Goal: Transaction & Acquisition: Purchase product/service

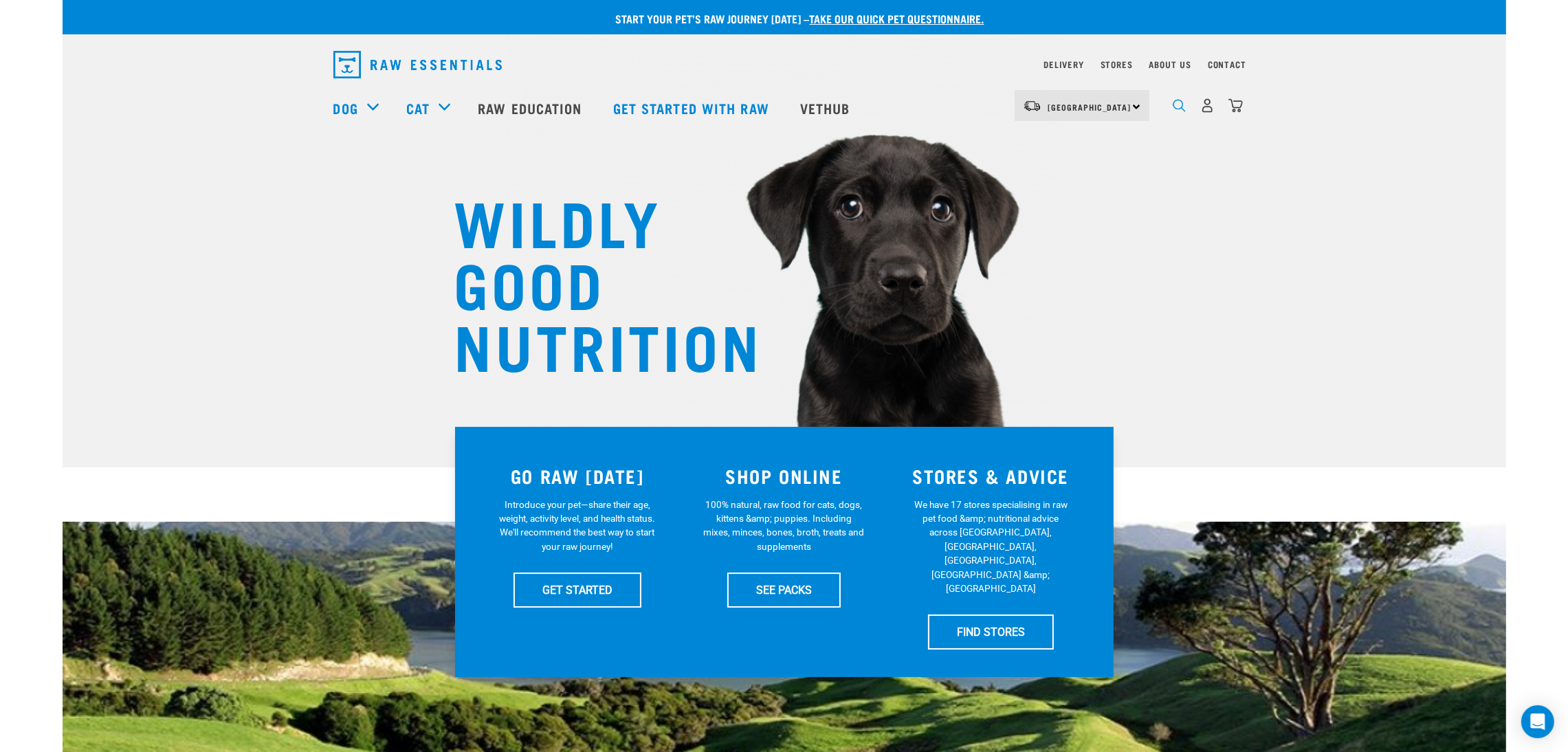
click at [1182, 112] on img "dropdown navigation" at bounding box center [1180, 105] width 13 height 13
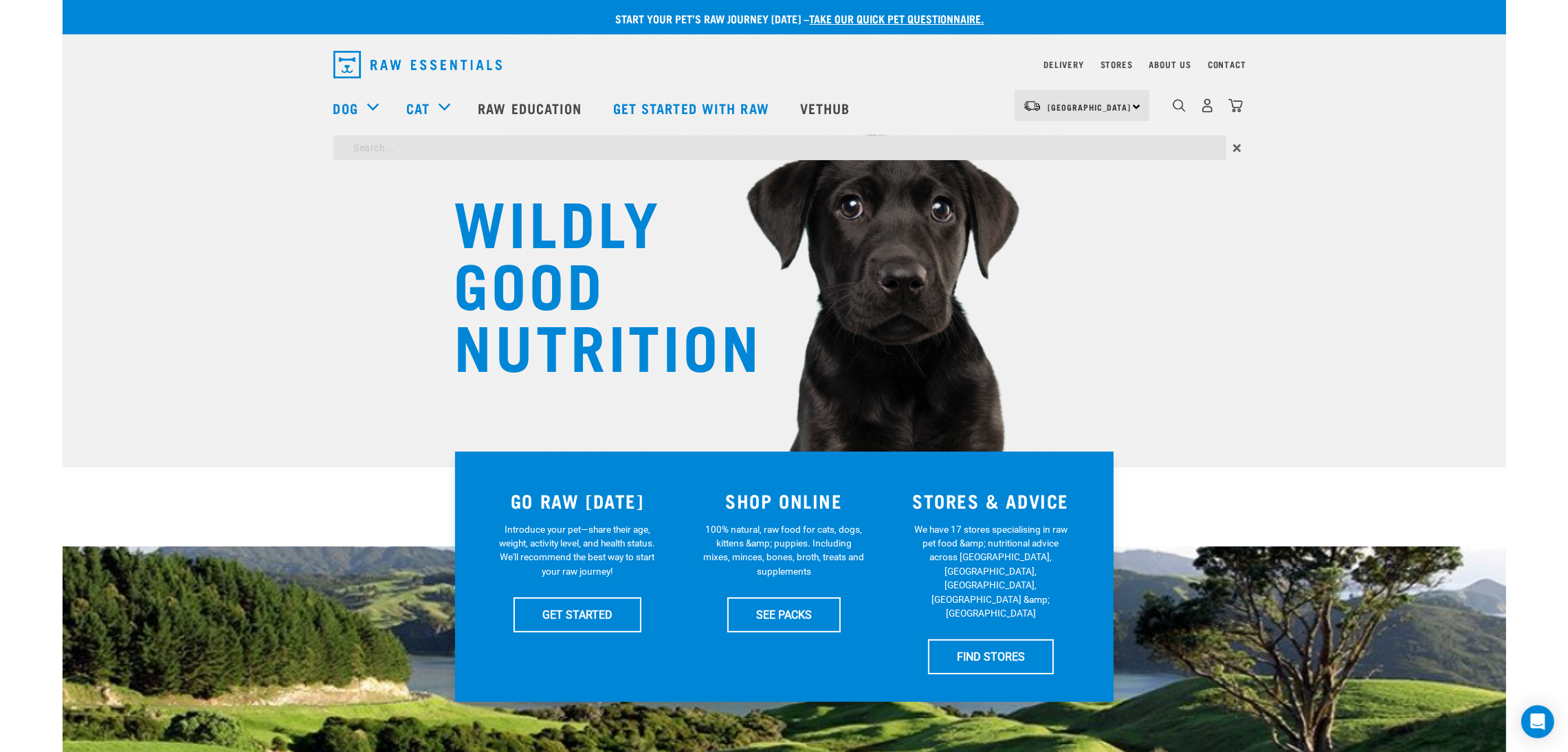
click at [946, 134] on div "Dog Shop All Dog Get Started Packs Wildly Good Meal Packs Shop By Category" at bounding box center [789, 108] width 911 height 55
click at [946, 138] on input "search" at bounding box center [780, 147] width 893 height 25
type input "prey"
click at [575, 104] on link "Raw Education" at bounding box center [532, 108] width 135 height 55
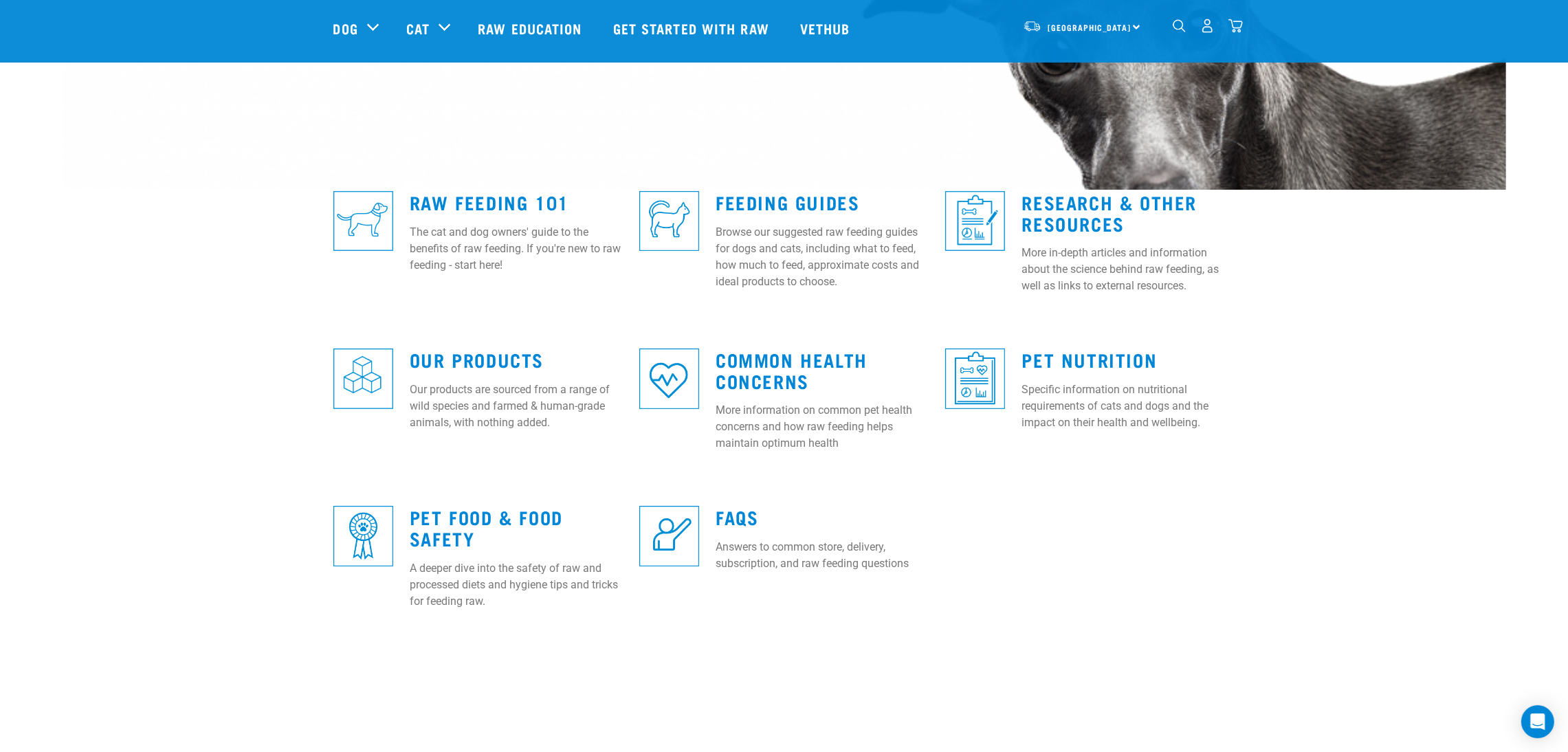
scroll to position [206, 0]
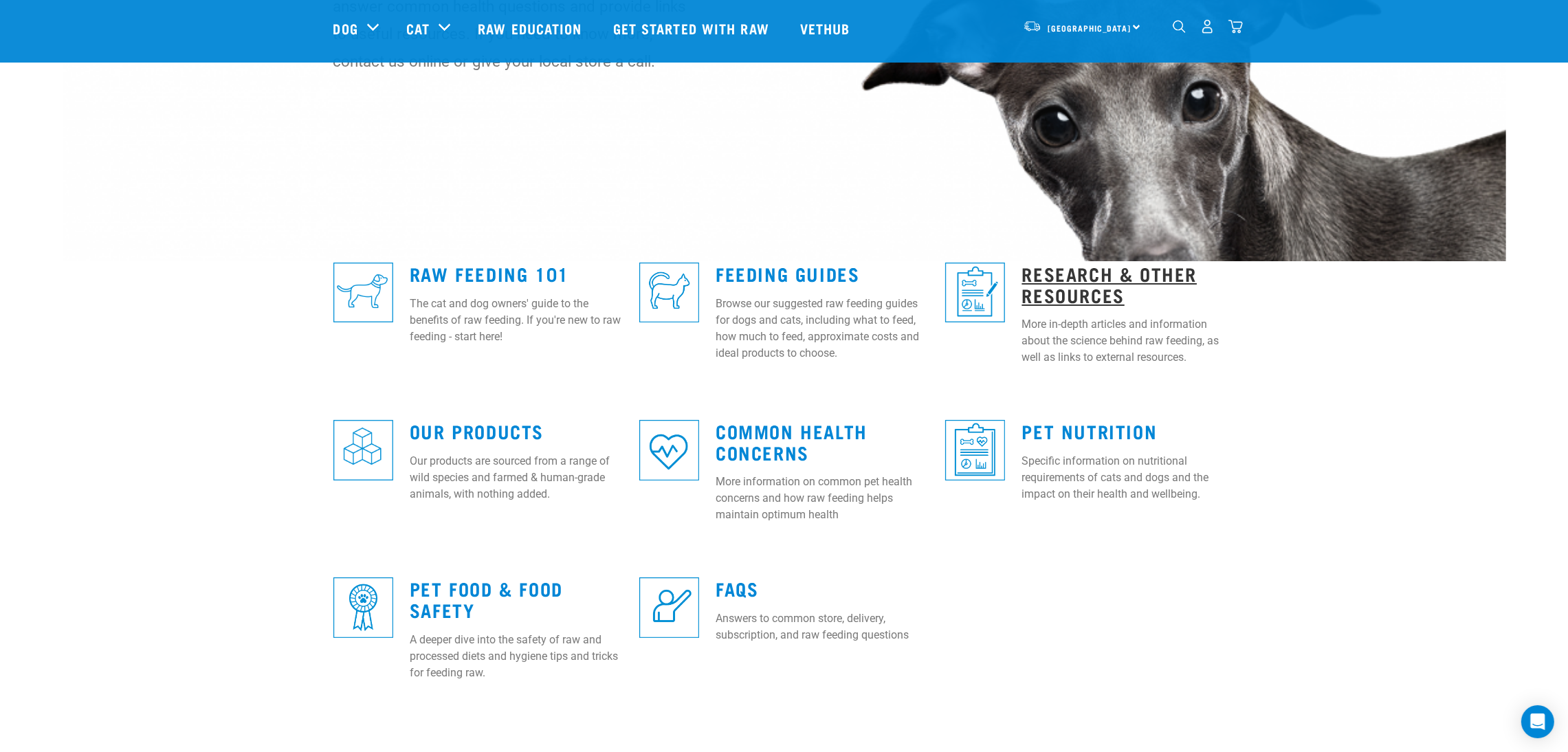
click at [1042, 281] on link "Research & Other Resources" at bounding box center [1109, 284] width 175 height 31
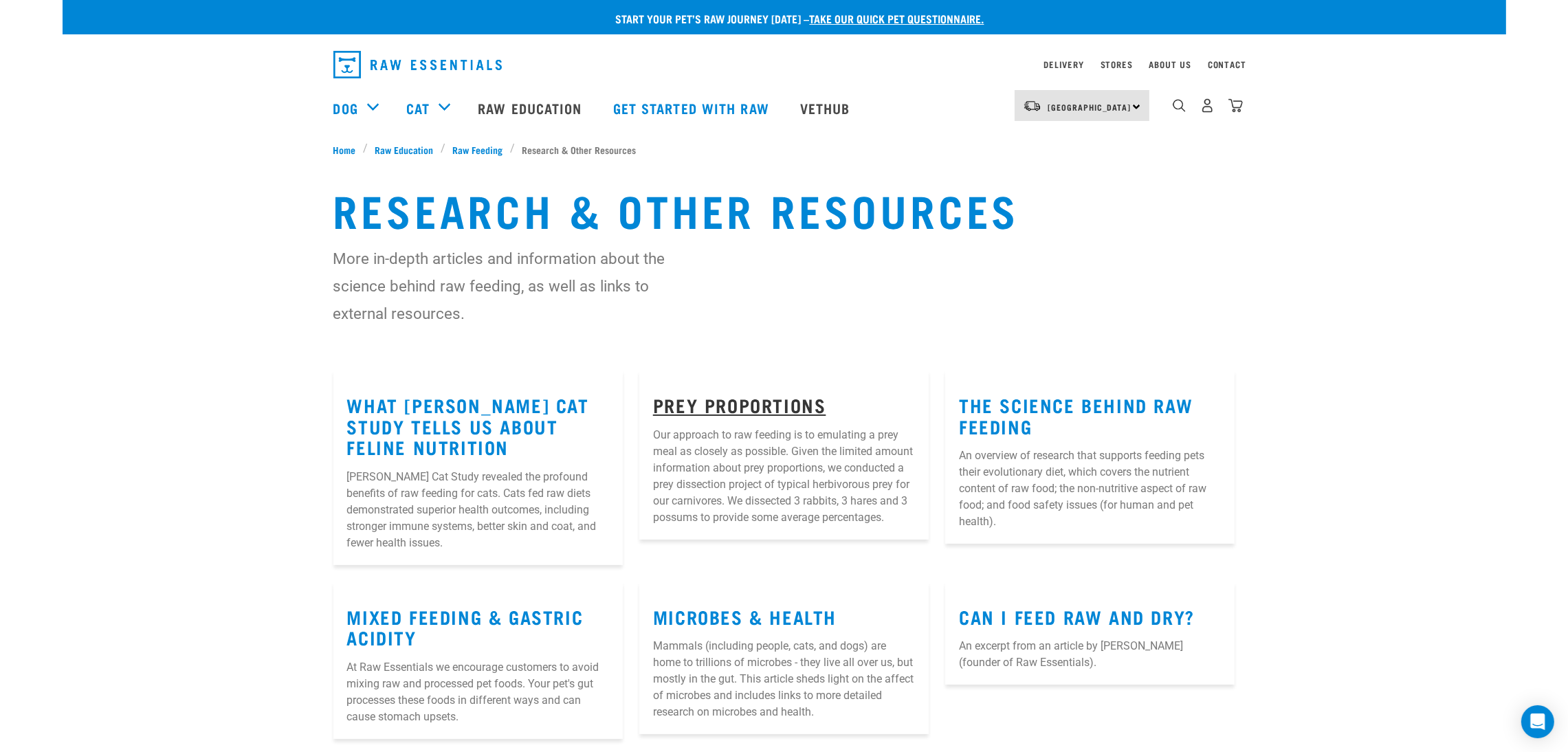
click at [671, 399] on link "Prey Proportions" at bounding box center [740, 404] width 173 height 10
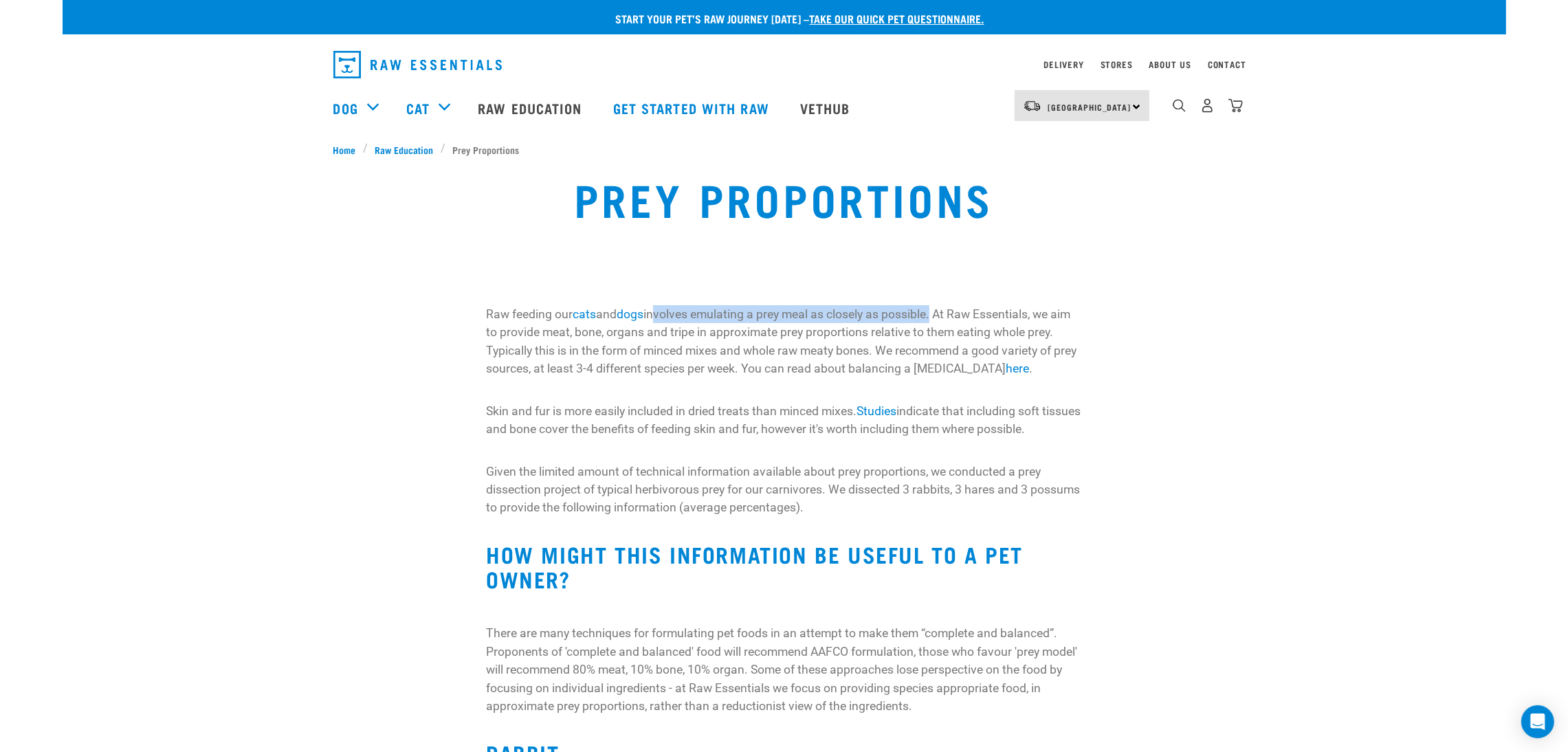
drag, startPoint x: 656, startPoint y: 314, endPoint x: 941, endPoint y: 317, distance: 285.0
click at [941, 317] on p "Raw feeding our cats and dogs involves emulating a prey meal as closely as poss…" at bounding box center [784, 341] width 596 height 73
copy p "nvolves emulating a prey meal as closely as possible"
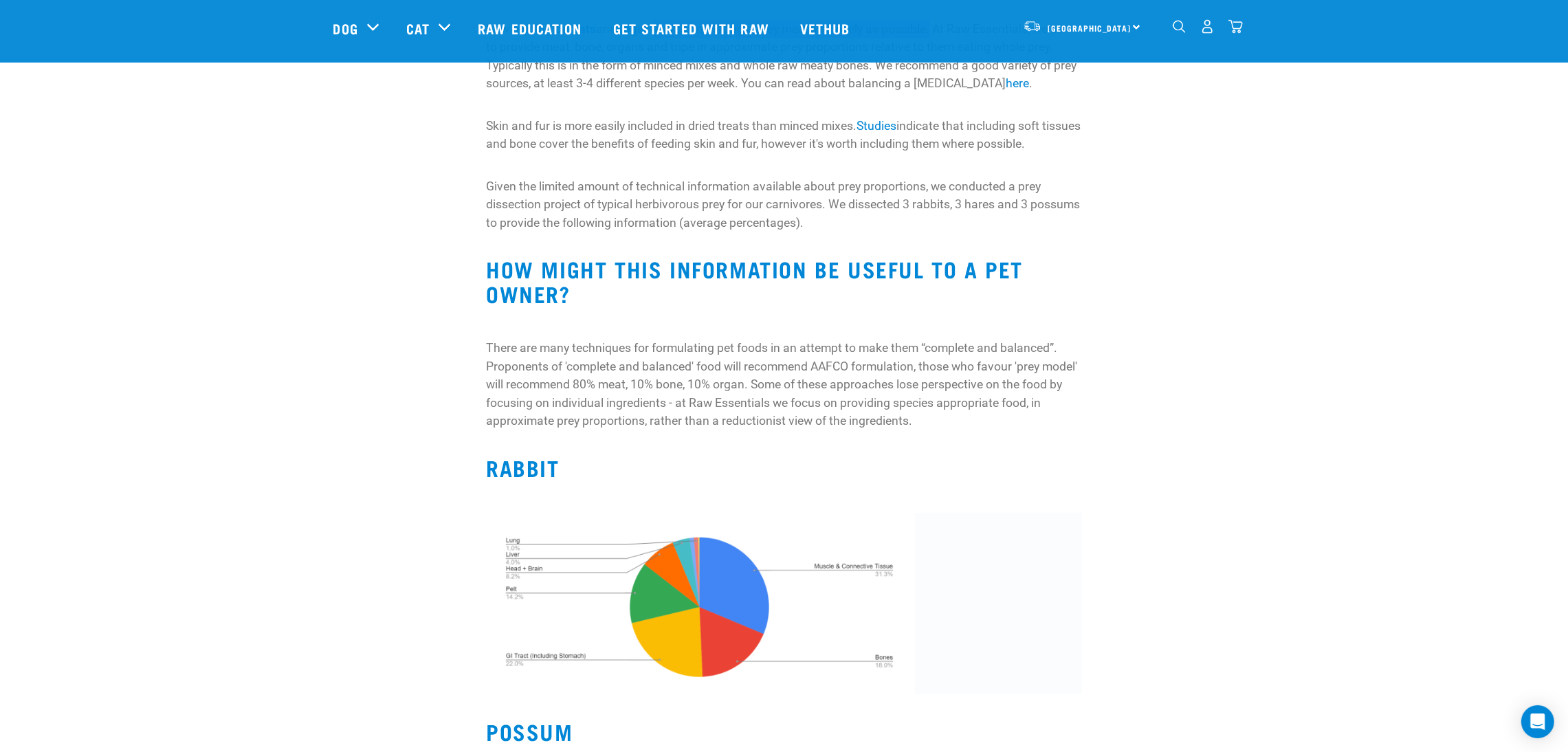
scroll to position [206, 0]
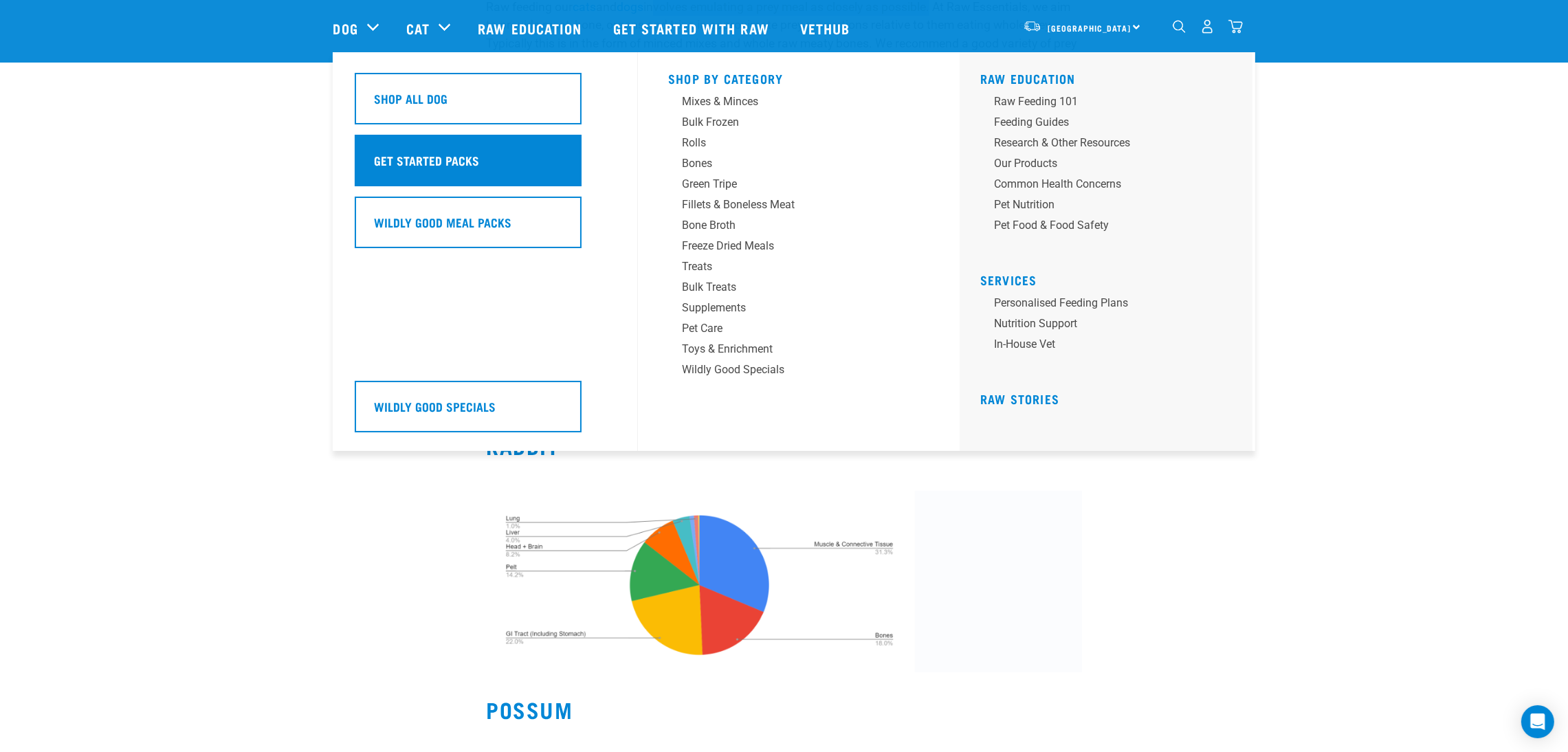
click at [449, 159] on h5 "Get Started Packs" at bounding box center [428, 159] width 105 height 18
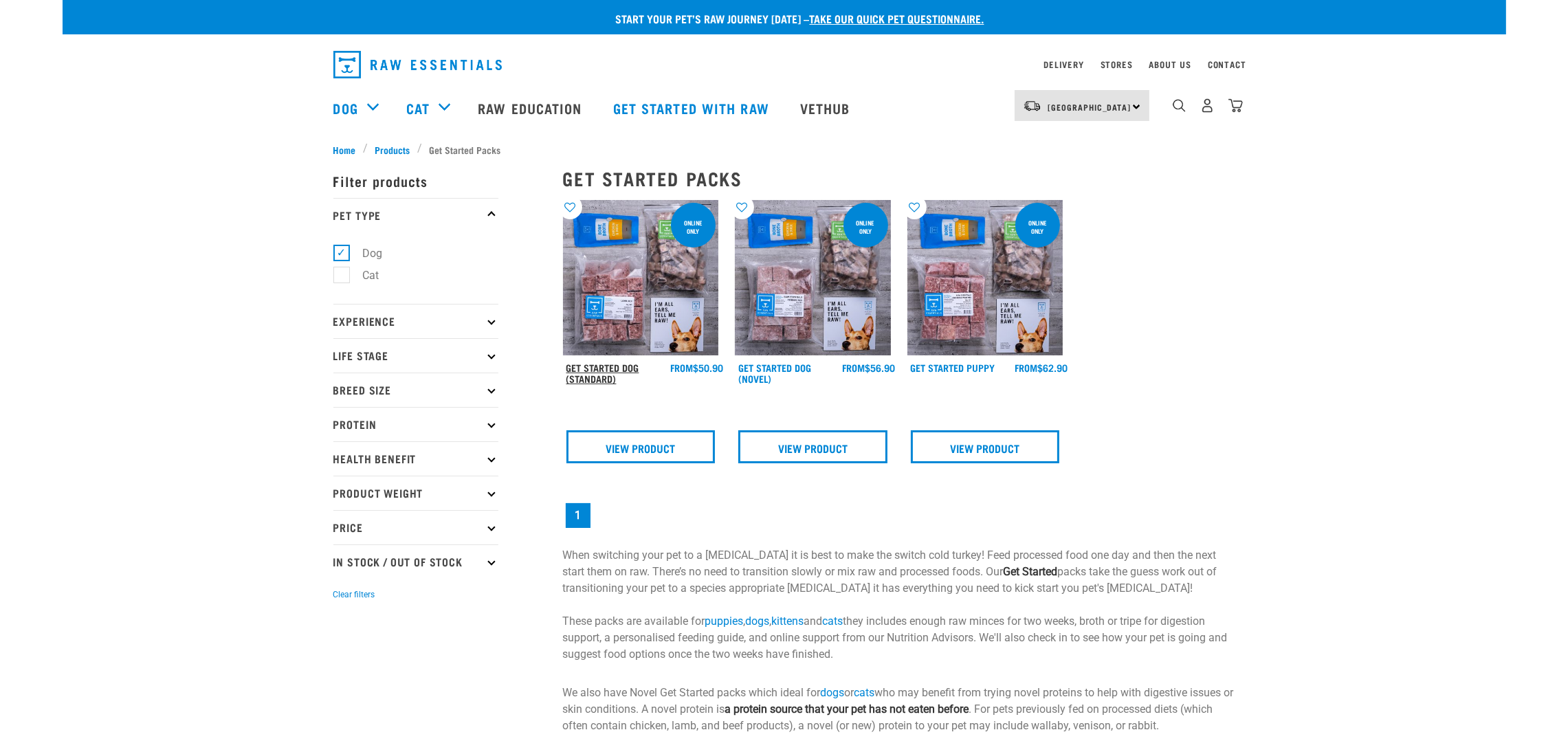
click at [619, 372] on link "Get Started Dog (Standard)" at bounding box center [603, 372] width 73 height 16
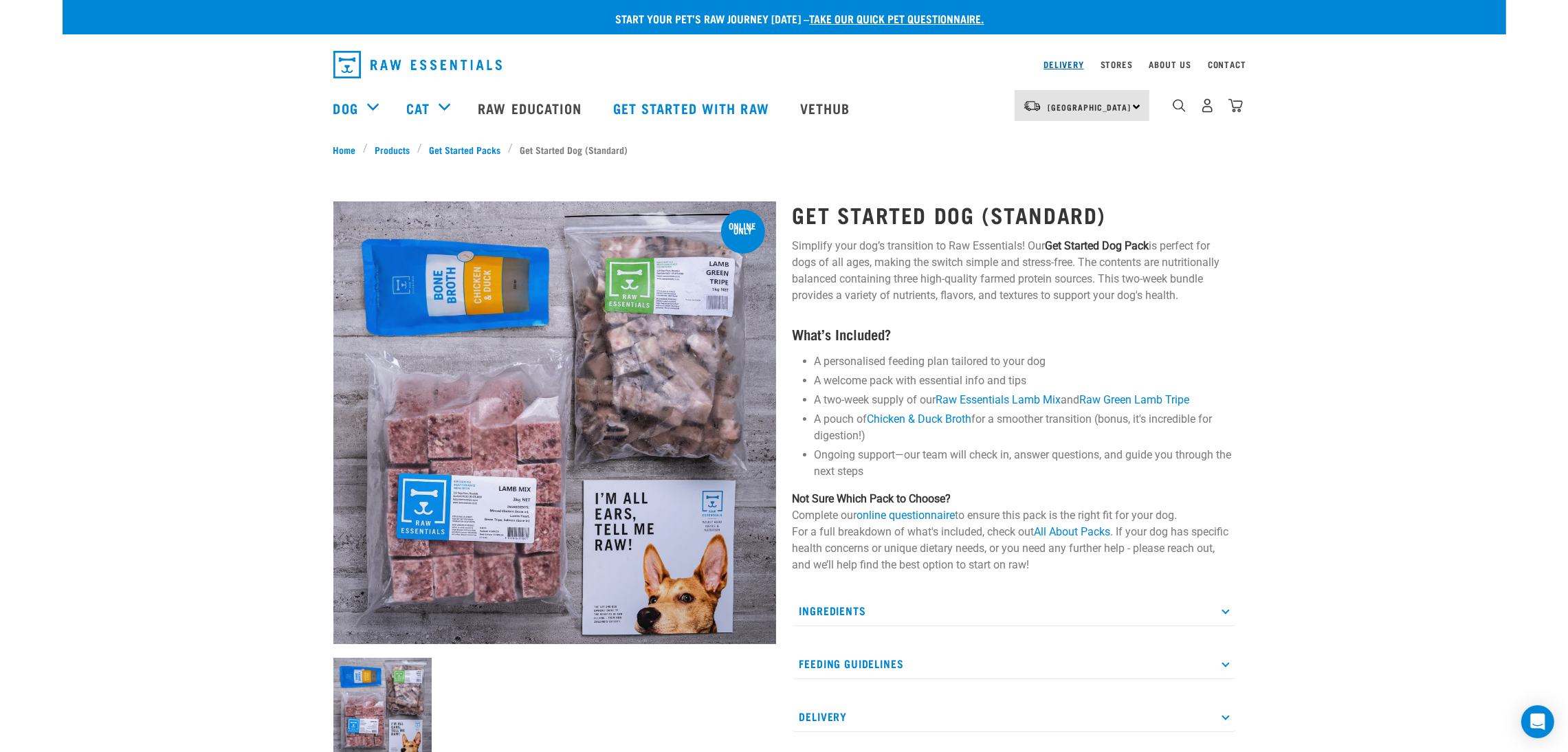
click at [1057, 65] on link "Delivery" at bounding box center [1063, 64] width 40 height 5
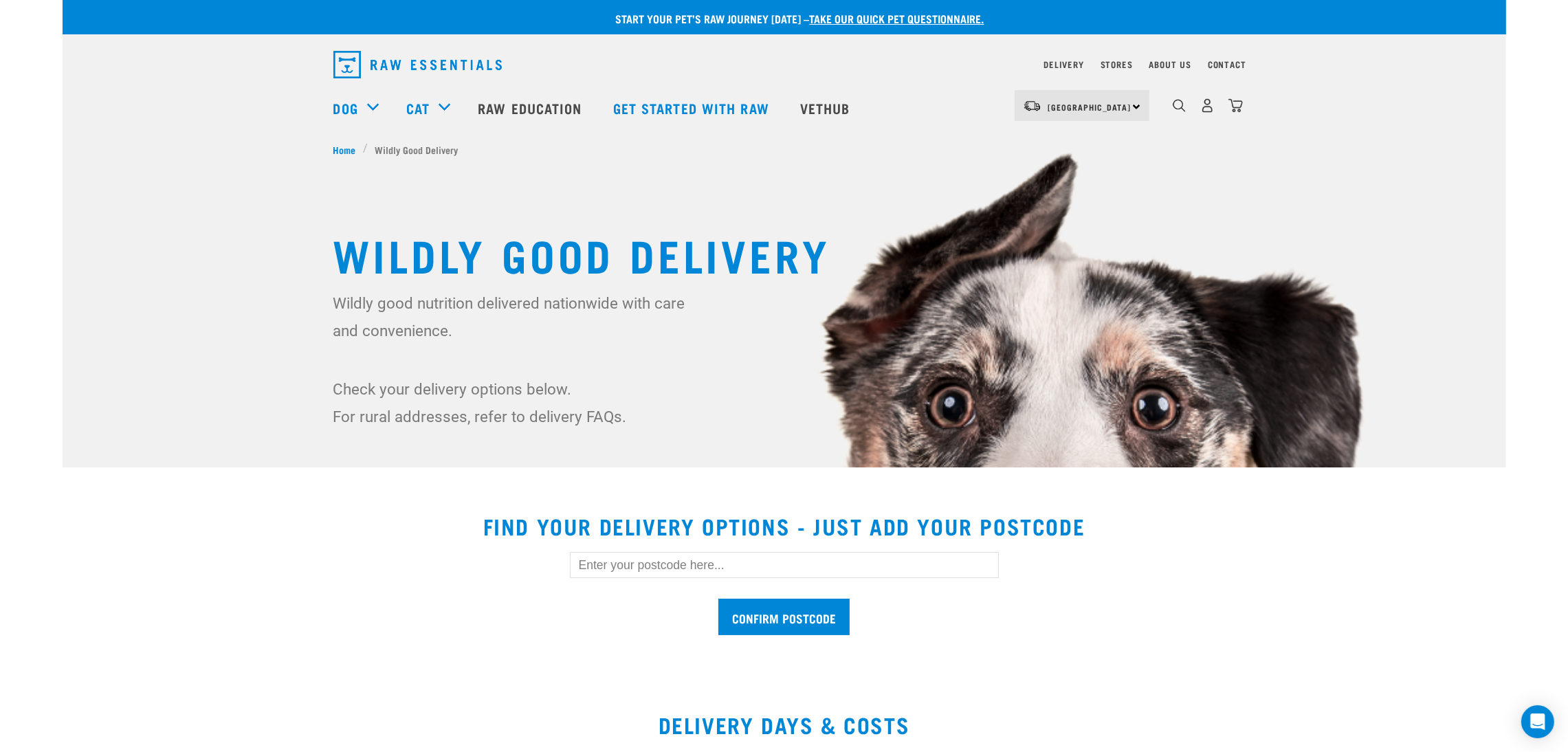
click at [872, 563] on input "text" at bounding box center [784, 565] width 429 height 26
type input "5036"
click at [750, 627] on input "Confirm postcode" at bounding box center [784, 617] width 131 height 37
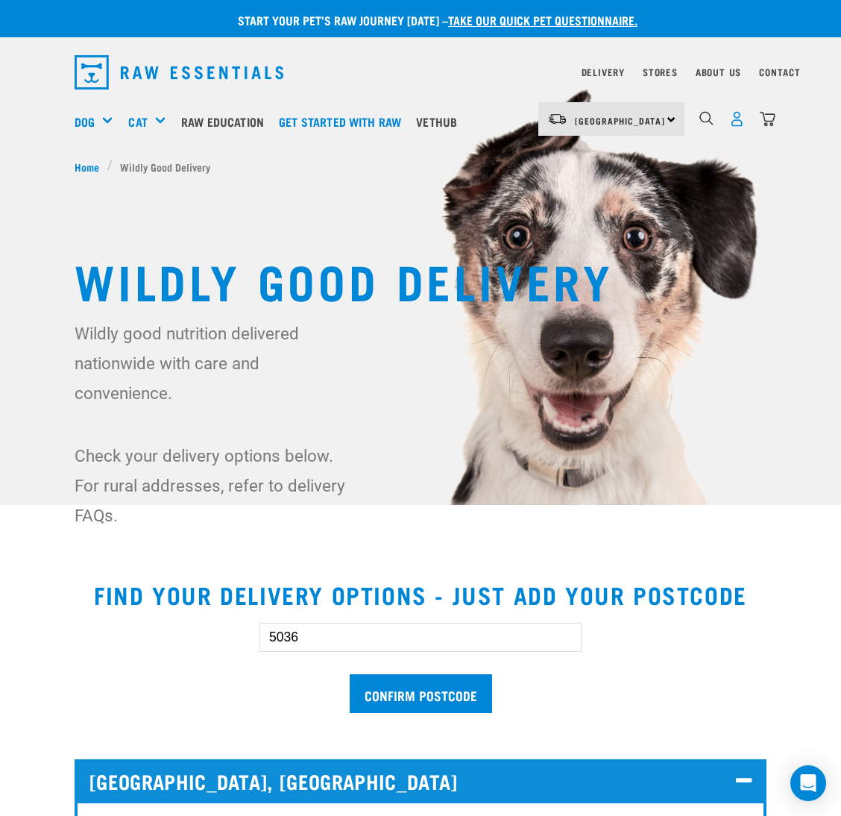
click at [735, 121] on img "dropdown navigation" at bounding box center [738, 119] width 16 height 16
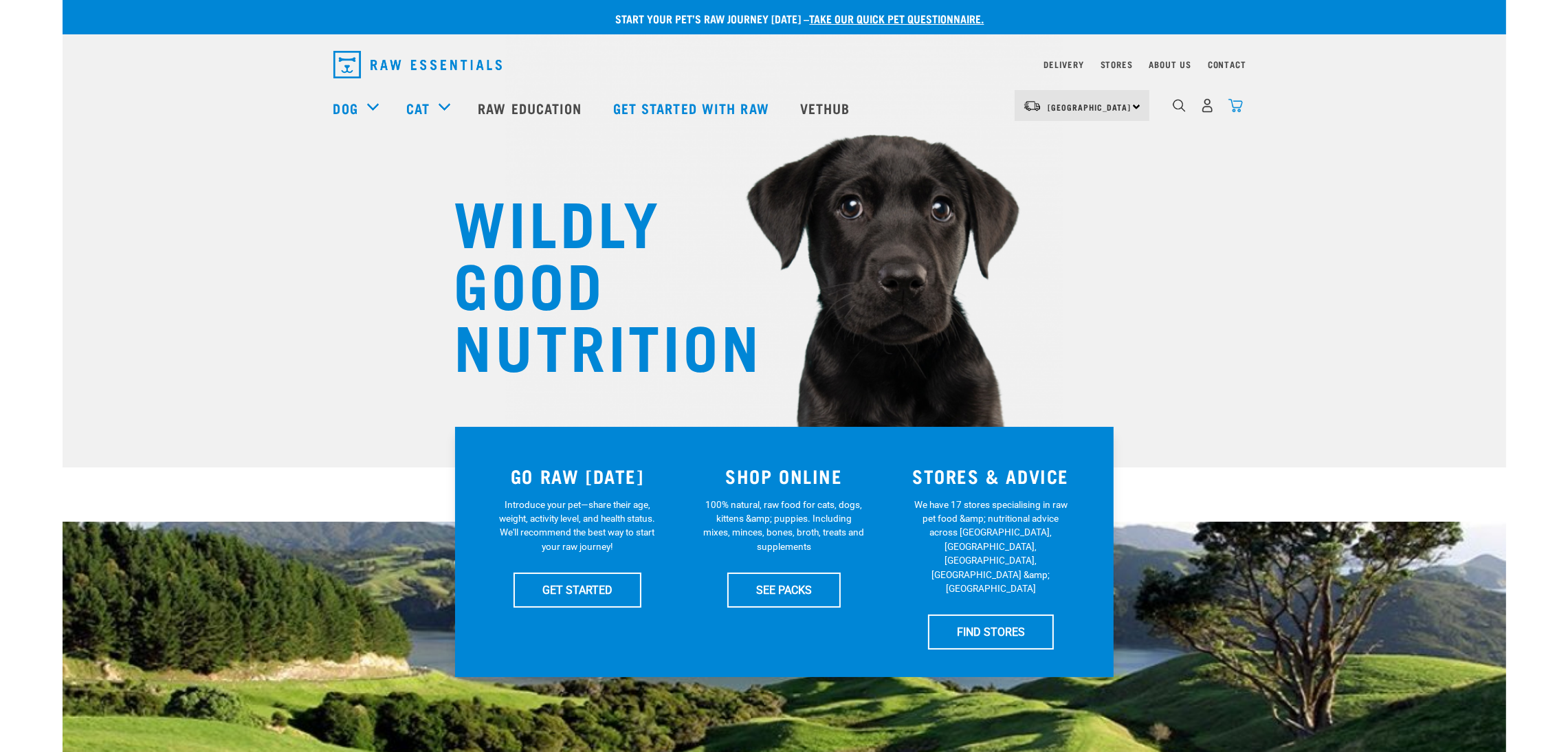
click at [1235, 109] on img "dropdown navigation" at bounding box center [1236, 106] width 15 height 15
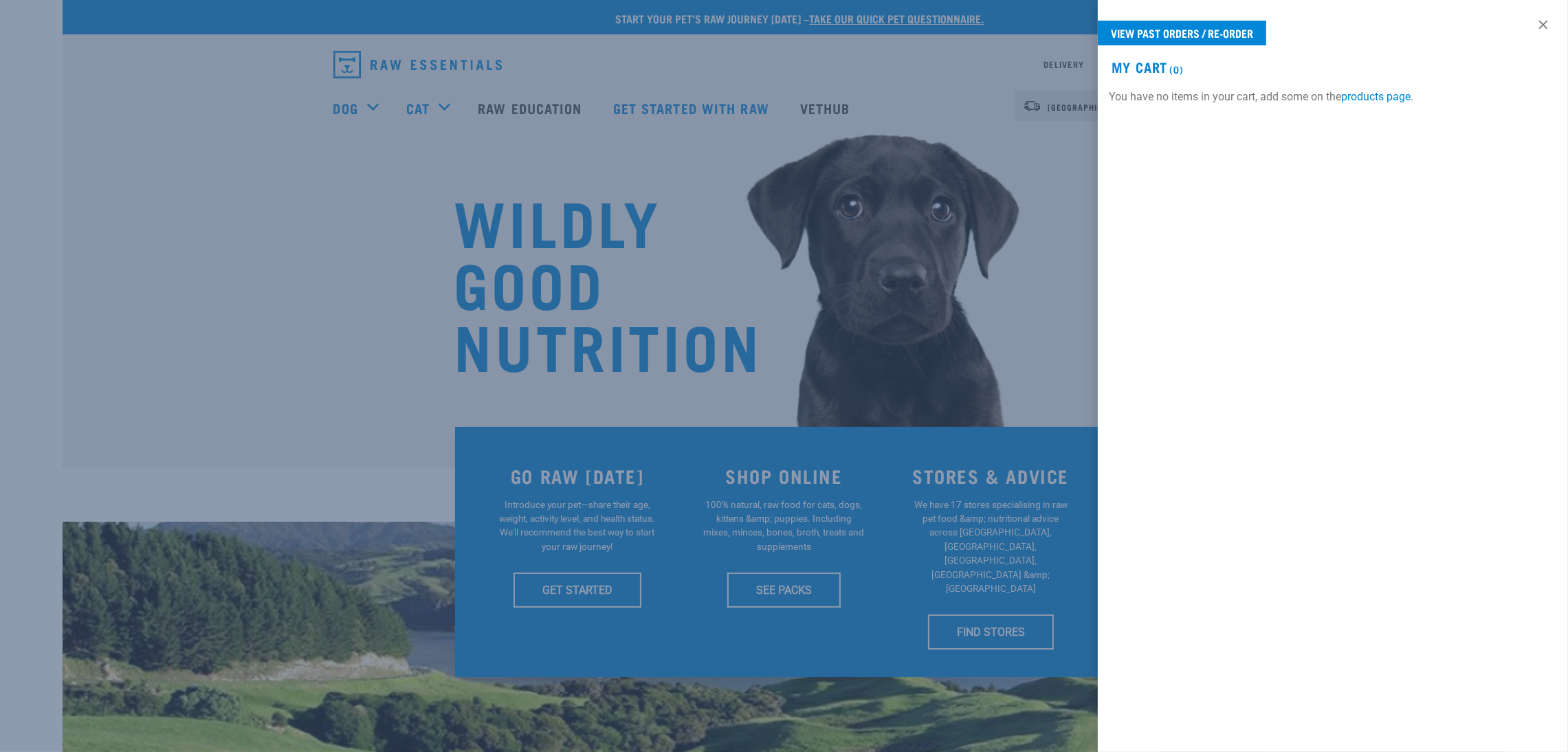
click at [940, 207] on div at bounding box center [784, 376] width 1568 height 752
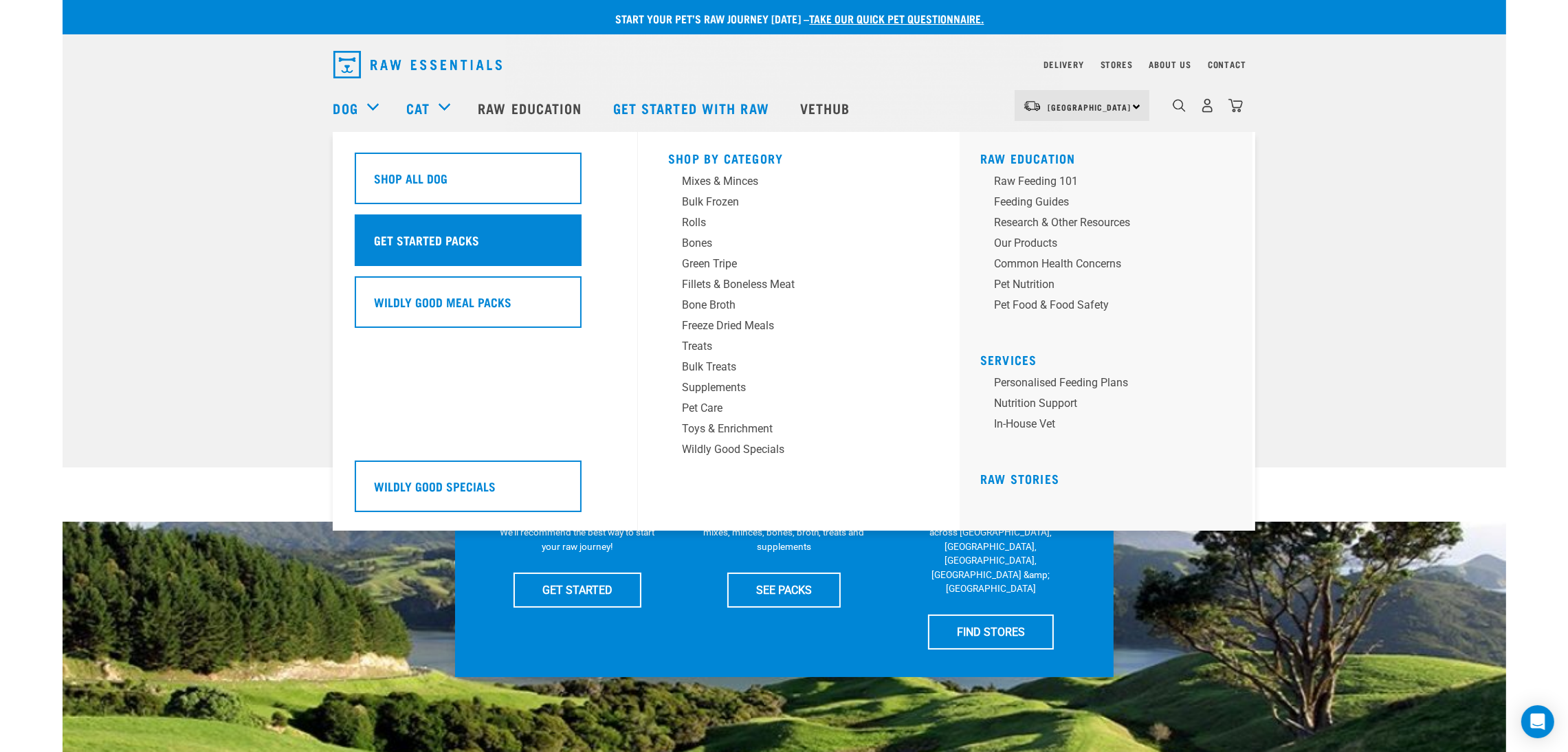
click at [465, 250] on div "Get Started Packs" at bounding box center [468, 241] width 227 height 52
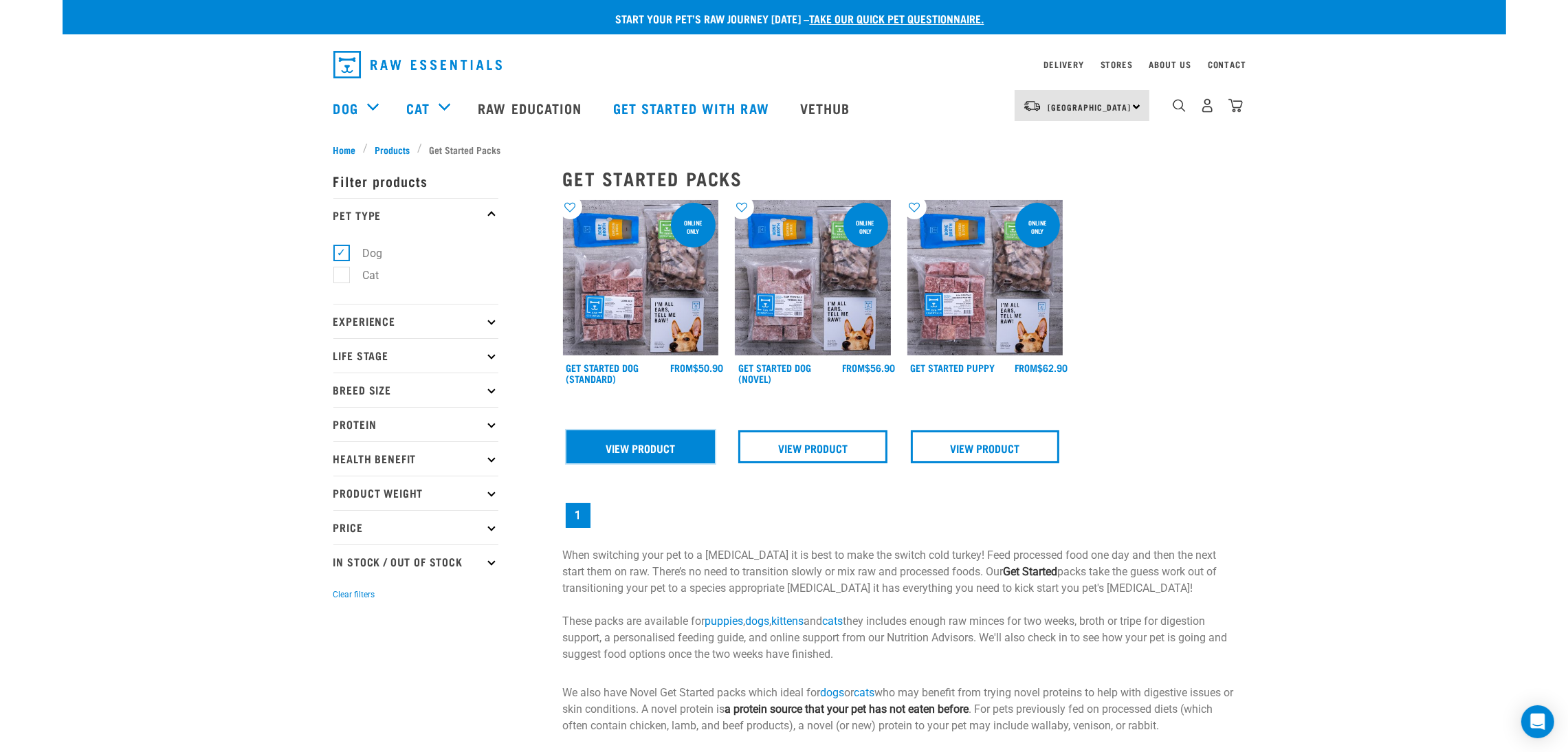
click at [651, 443] on link "View Product" at bounding box center [642, 447] width 149 height 33
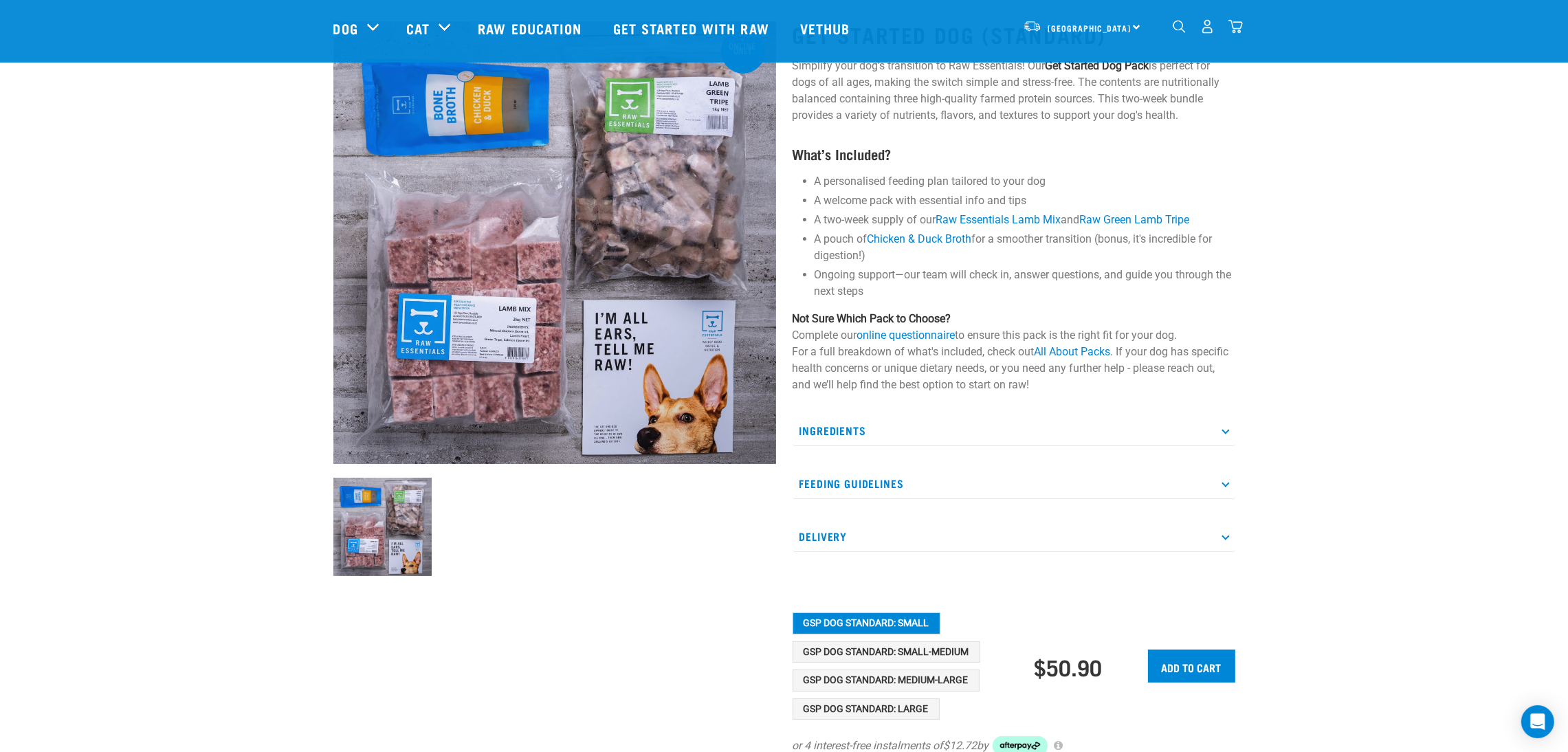
scroll to position [309, 0]
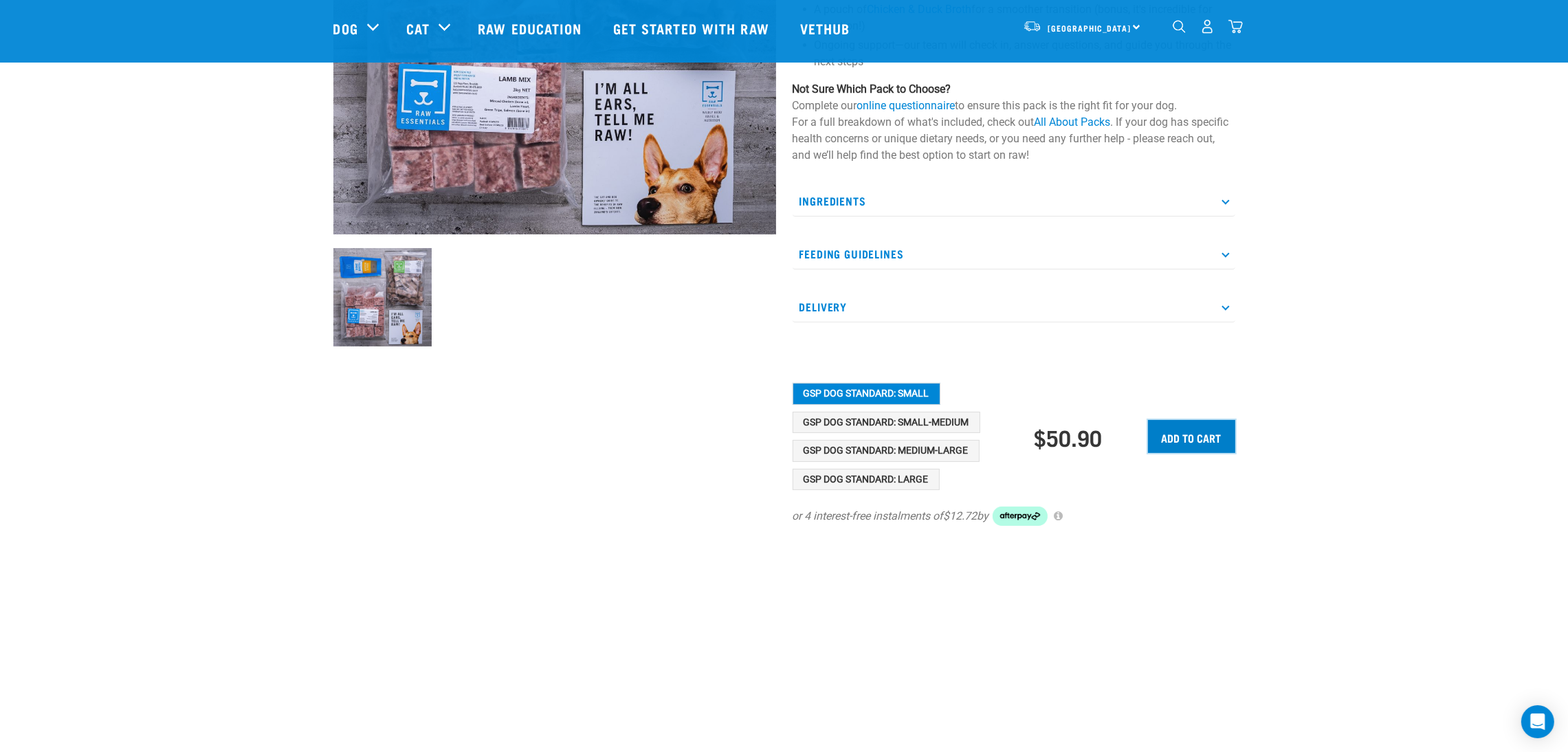
click at [1220, 438] on input "Add to cart" at bounding box center [1192, 437] width 88 height 33
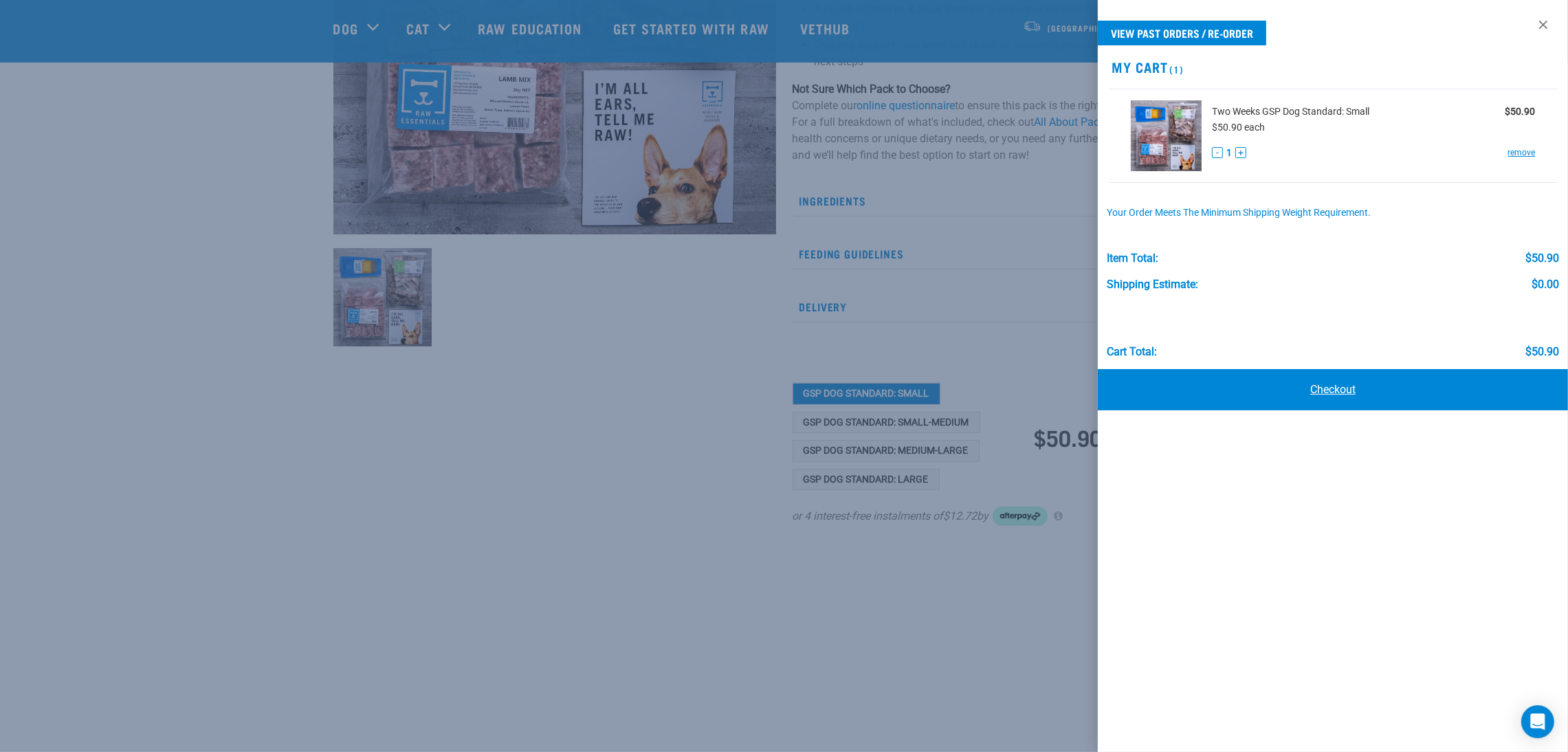
click at [1333, 389] on link "Checkout" at bounding box center [1333, 390] width 470 height 41
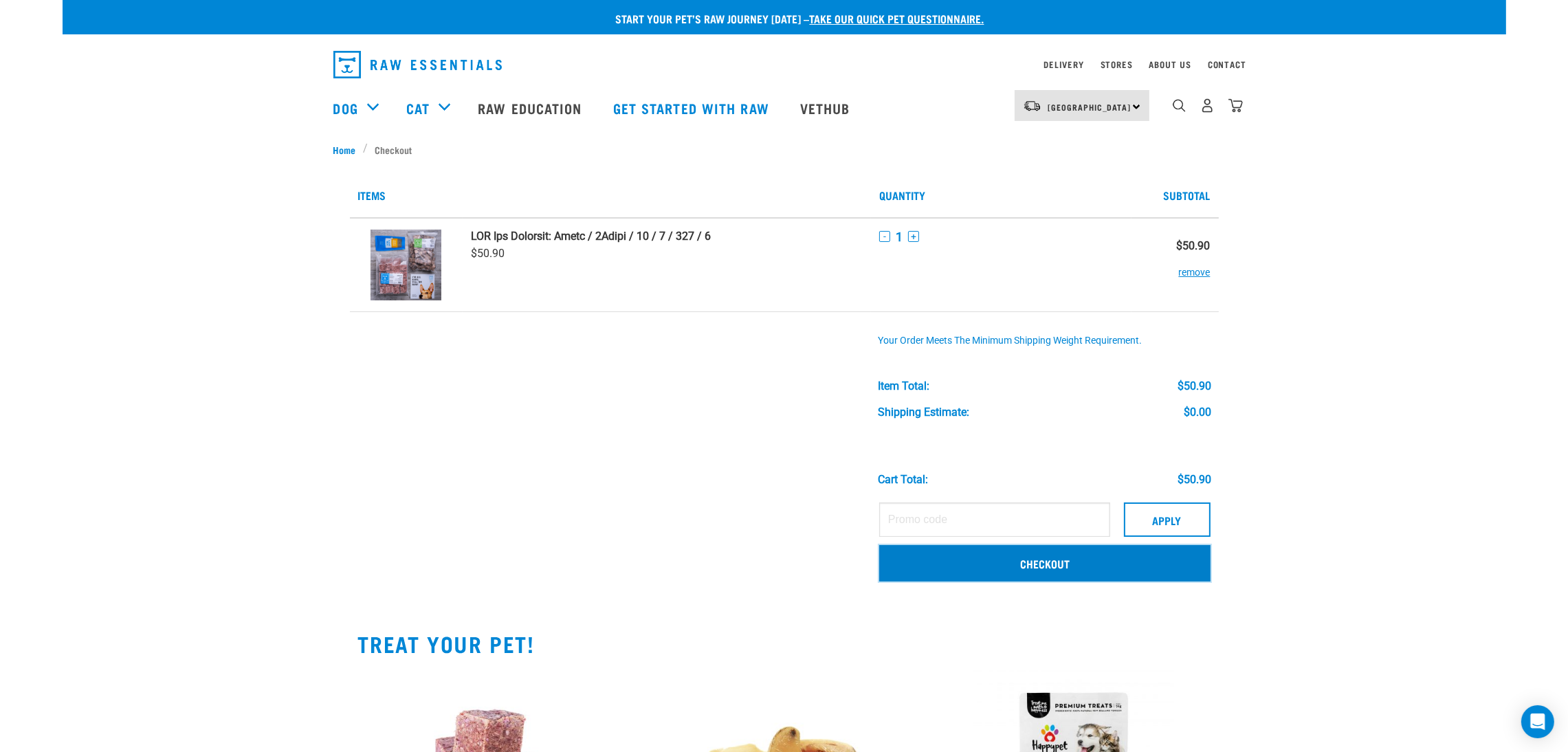
click at [1012, 560] on link "Checkout" at bounding box center [1045, 563] width 332 height 36
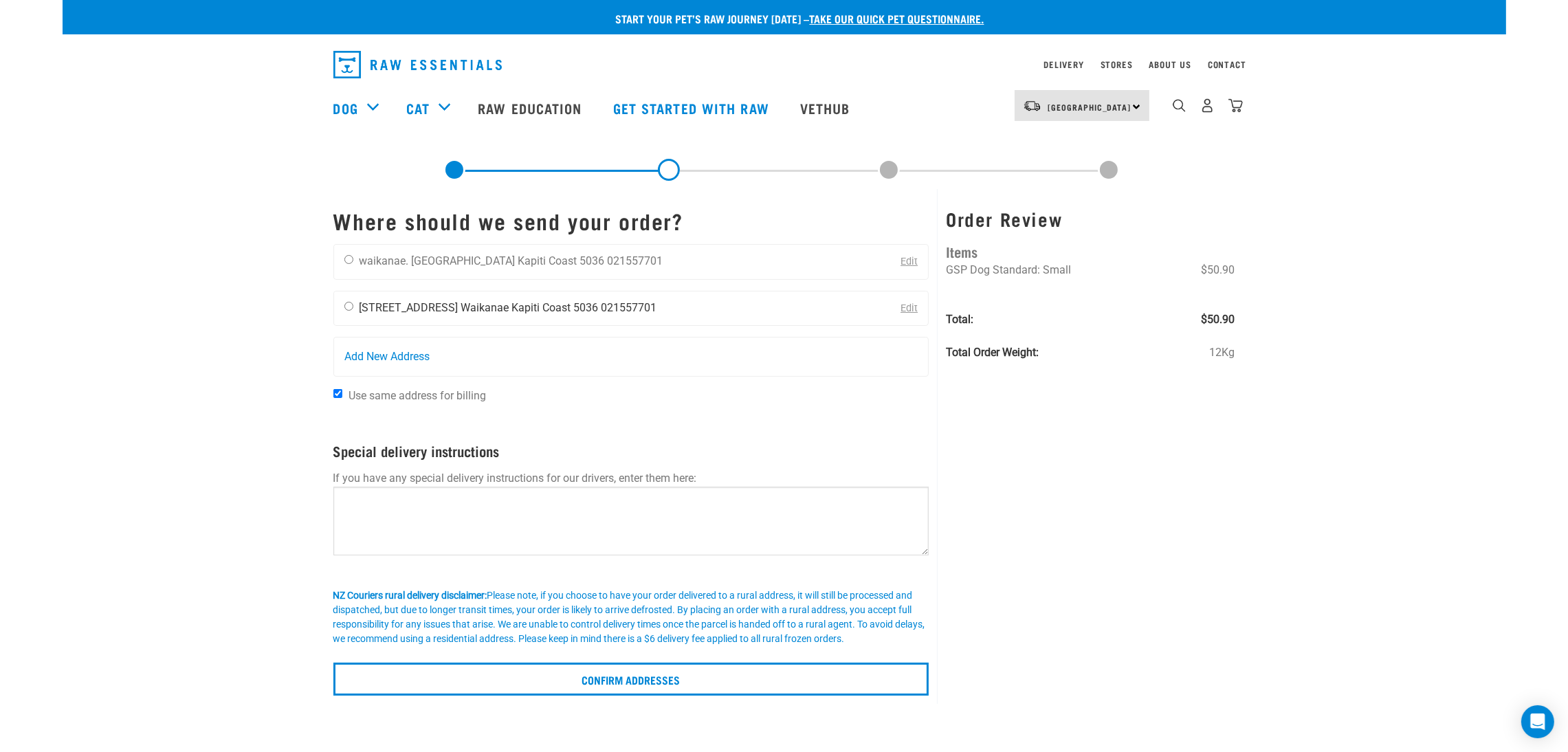
click at [350, 304] on input "radio" at bounding box center [349, 306] width 9 height 9
radio input "true"
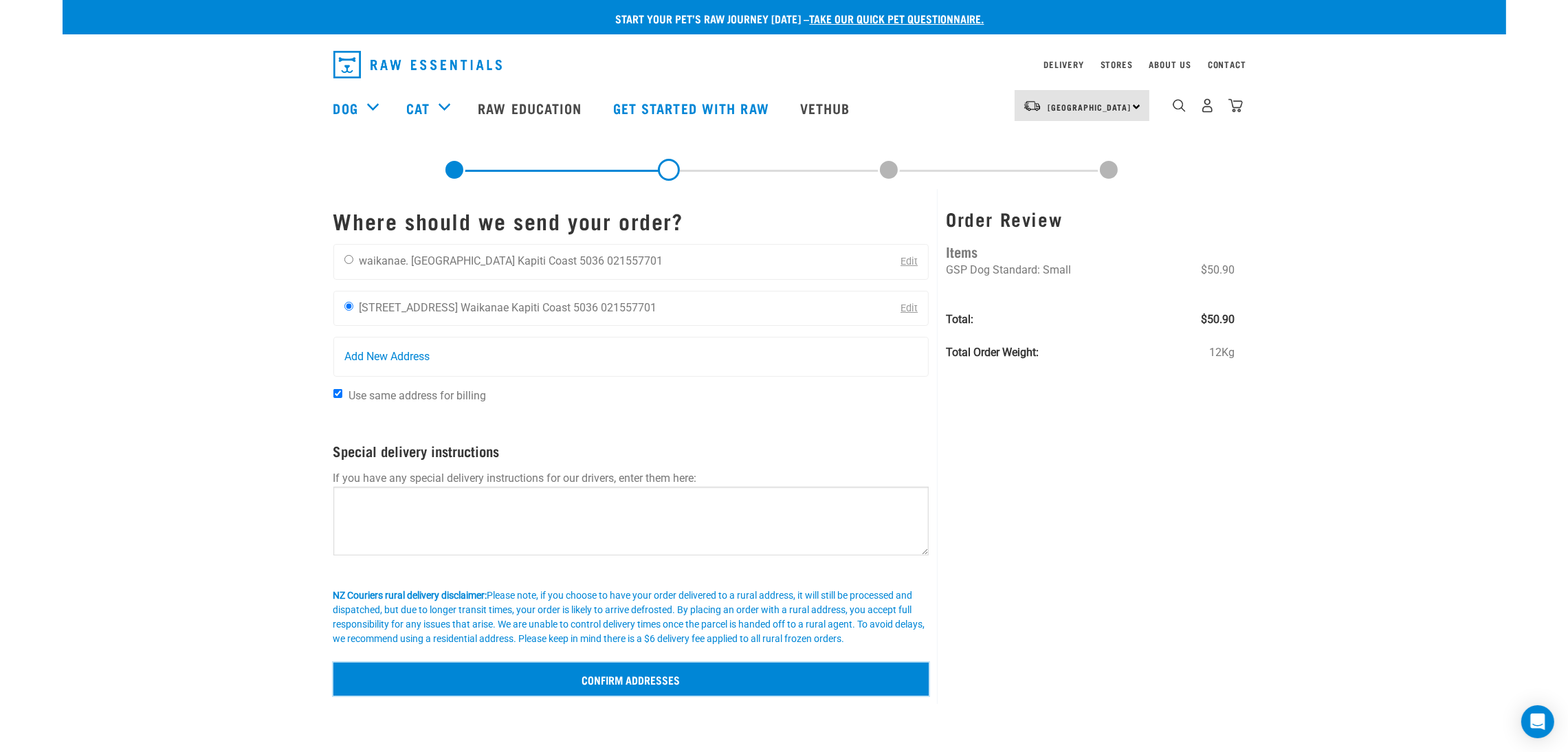
click at [709, 690] on input "Confirm addresses" at bounding box center [631, 679] width 596 height 33
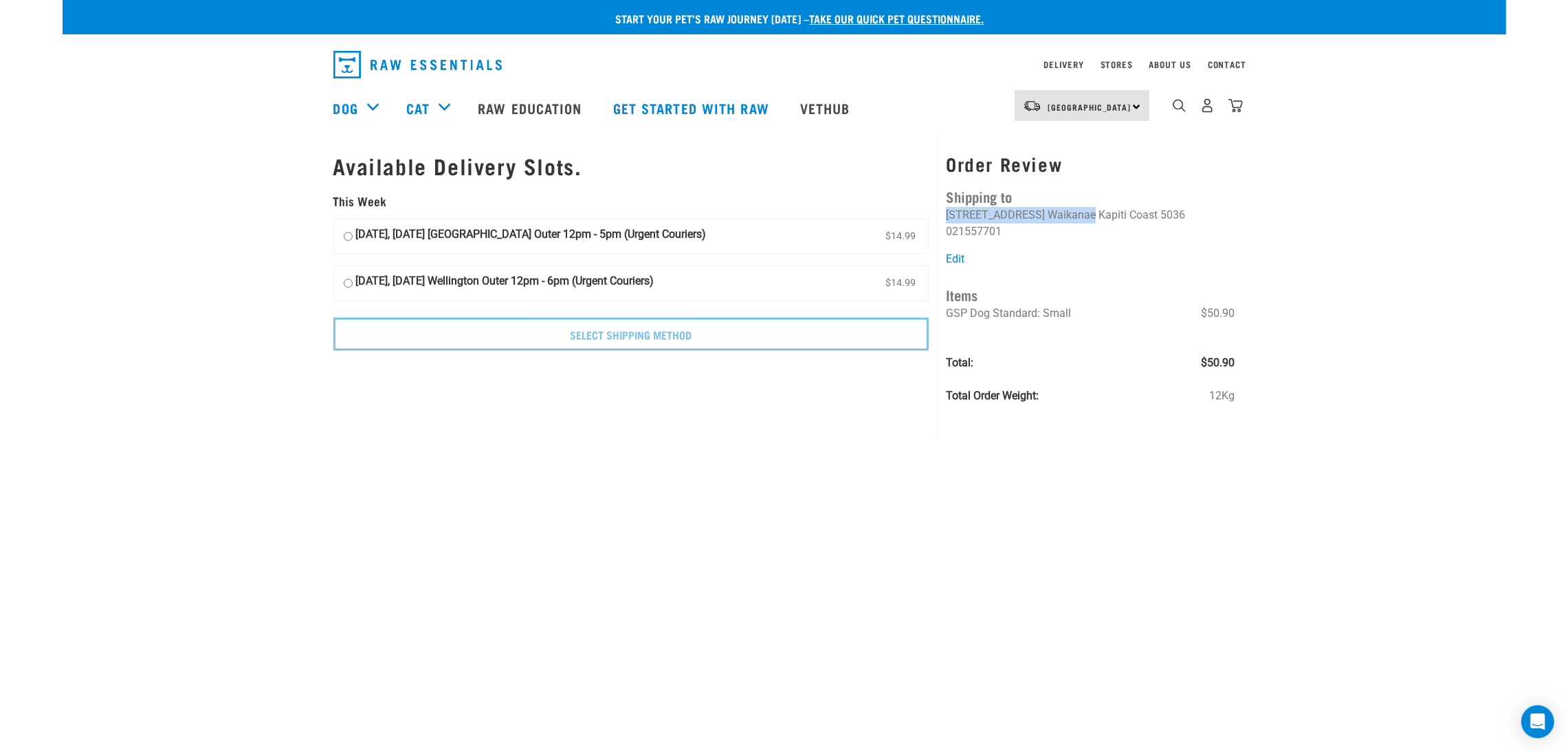
drag, startPoint x: 946, startPoint y: 214, endPoint x: 1087, endPoint y: 216, distance: 141.0
click at [1087, 216] on ul "Kay Lovett 48B Sylvan Avenue Waikanae Kapiti Coast 5036 021557701" at bounding box center [1090, 224] width 289 height 33
copy ul "48B Sylvan Avenue Waikanae"
click at [1203, 112] on img "dropdown navigation" at bounding box center [1208, 106] width 15 height 15
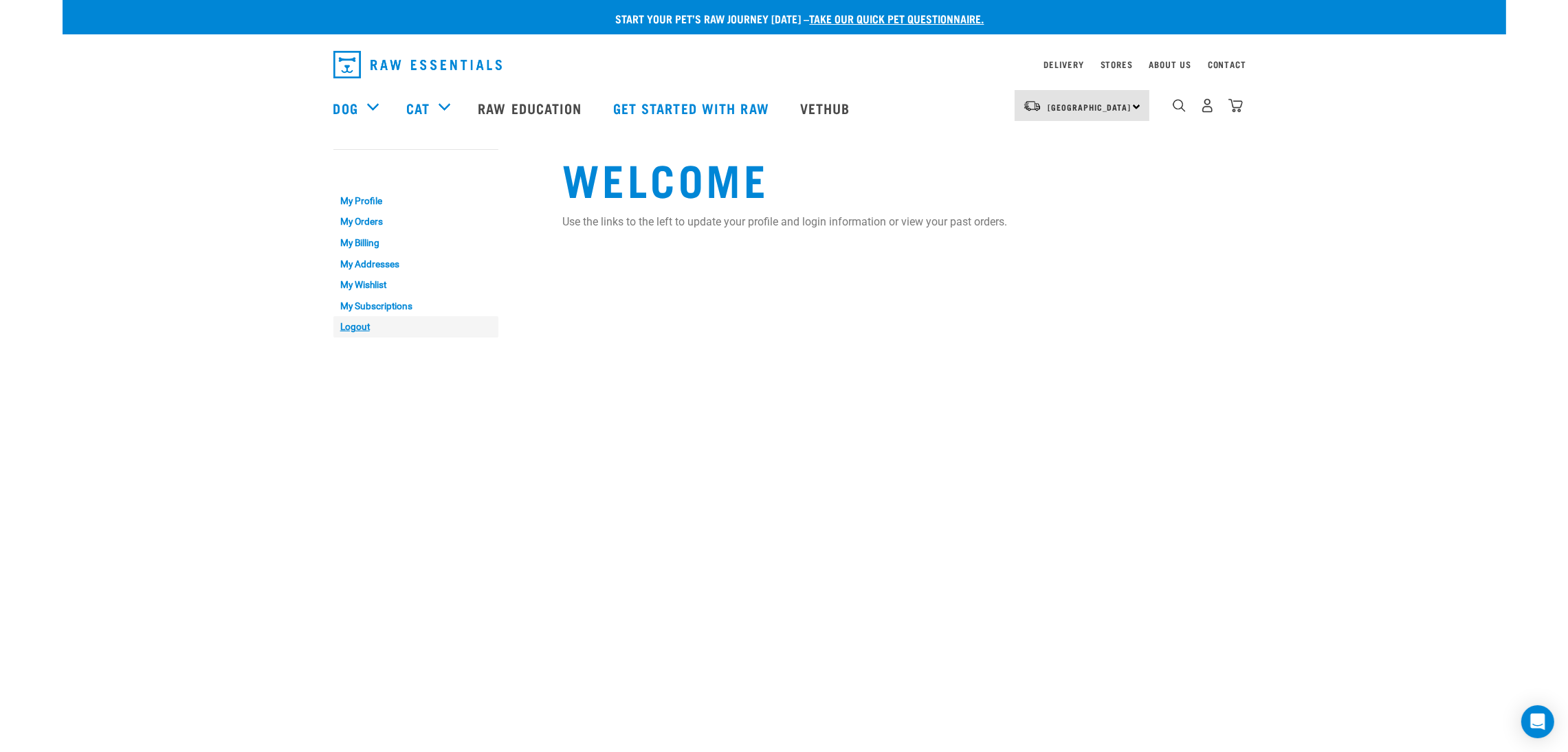
click at [348, 327] on link "Logout" at bounding box center [416, 326] width 165 height 21
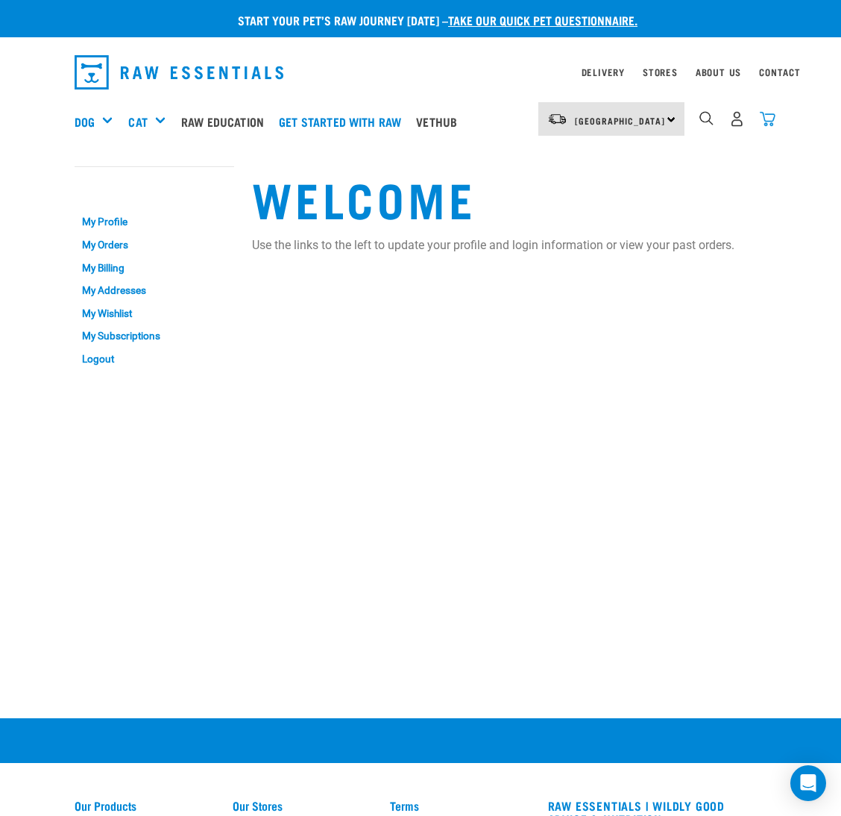
click at [772, 122] on img "dropdown navigation" at bounding box center [768, 119] width 16 height 16
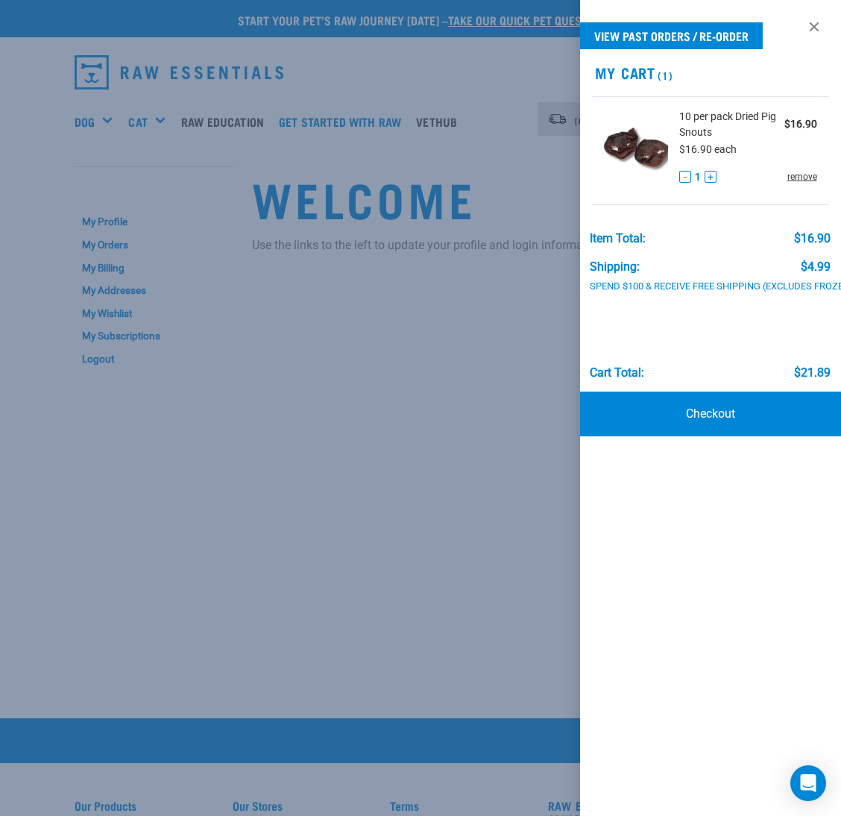
click at [798, 178] on link "remove" at bounding box center [803, 176] width 30 height 13
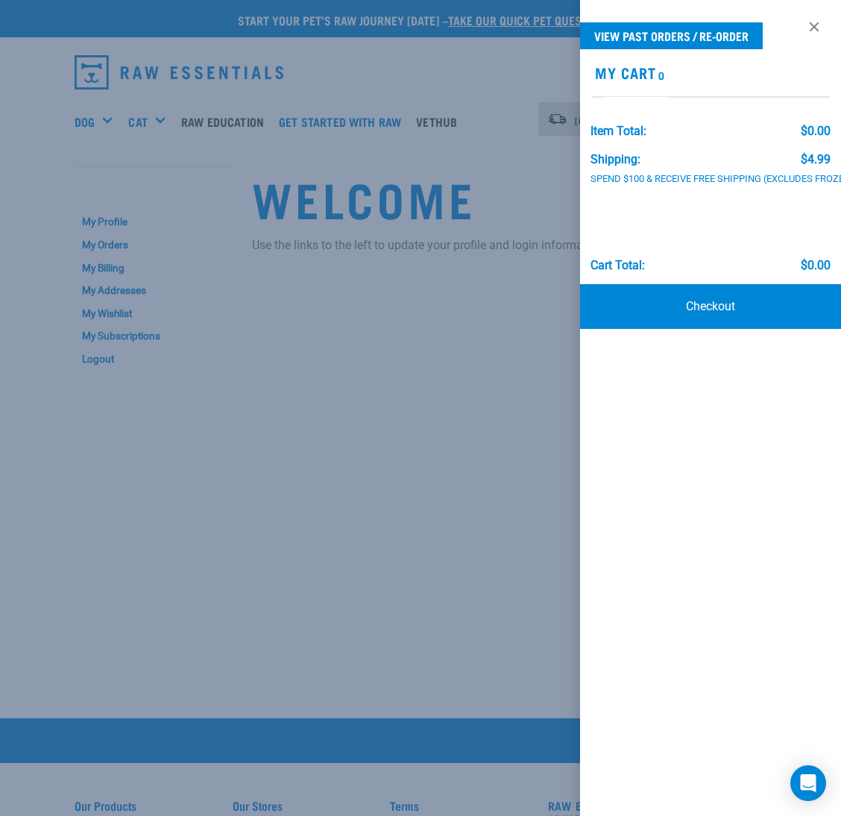
click at [527, 221] on div at bounding box center [420, 408] width 841 height 816
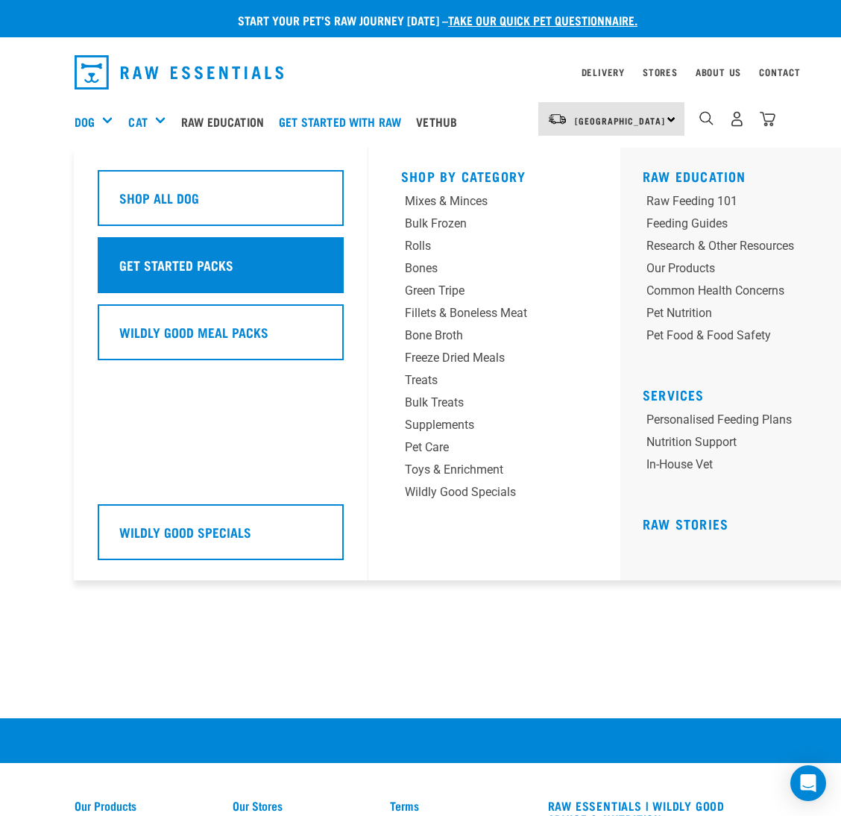
click at [247, 278] on div "Get Started Packs" at bounding box center [221, 265] width 246 height 56
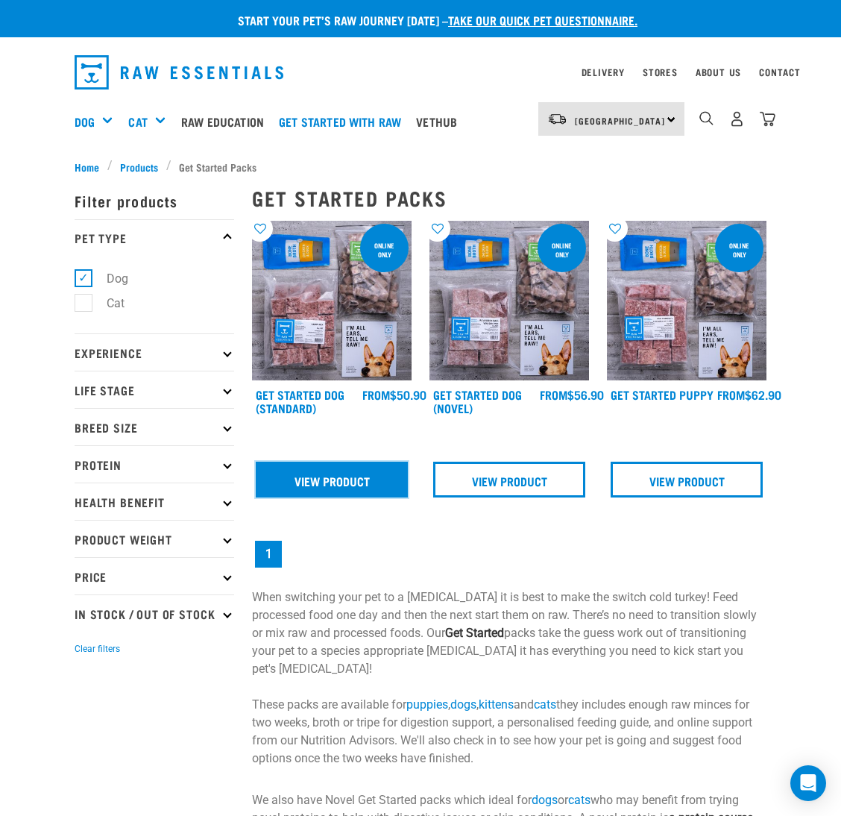
click at [357, 493] on link "View Product" at bounding box center [332, 480] width 152 height 36
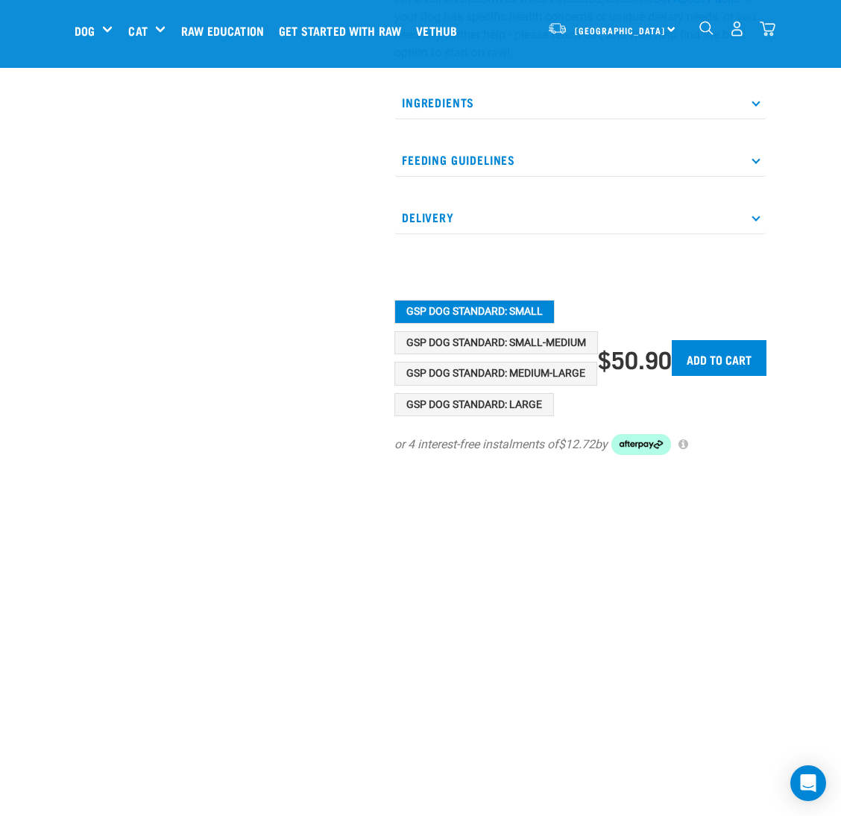
scroll to position [559, 0]
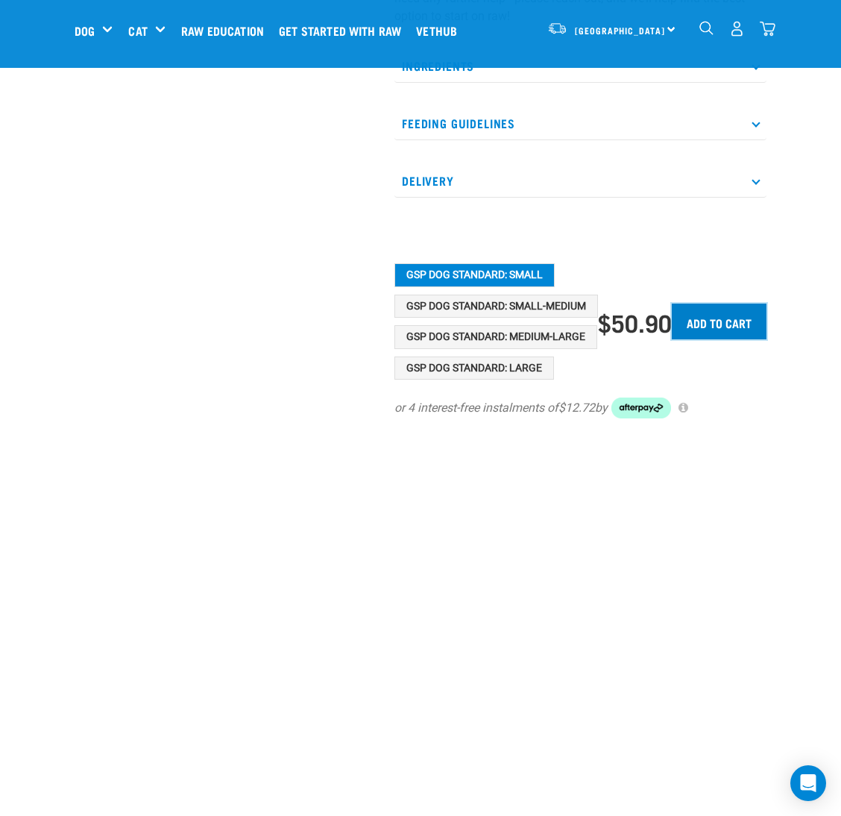
click at [733, 318] on input "Add to cart" at bounding box center [719, 322] width 95 height 36
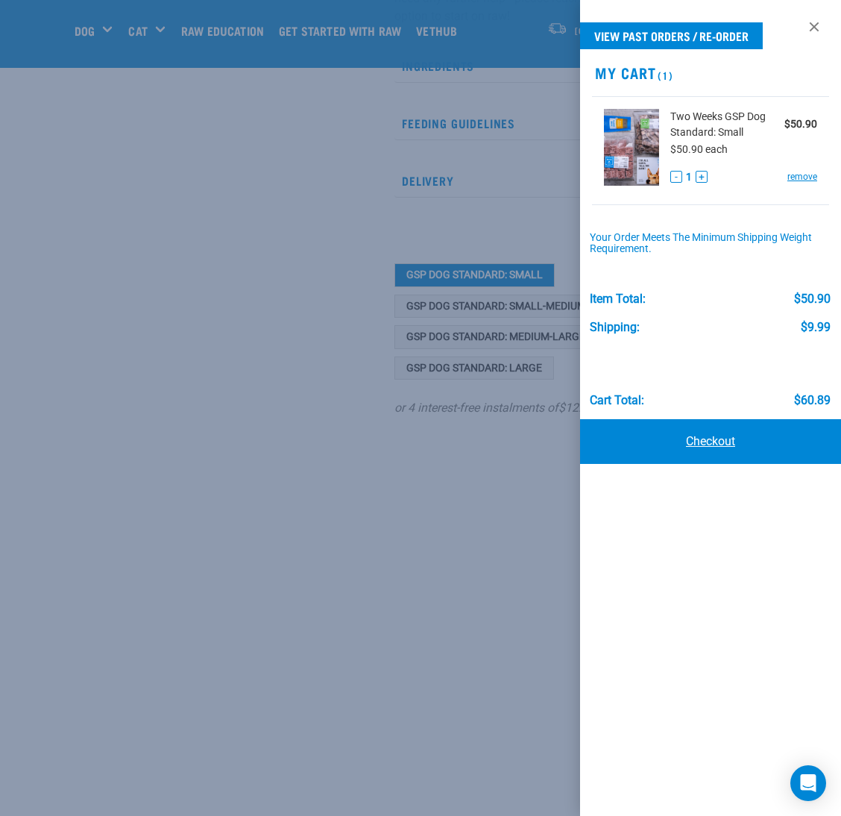
click at [674, 448] on link "Checkout" at bounding box center [710, 441] width 261 height 45
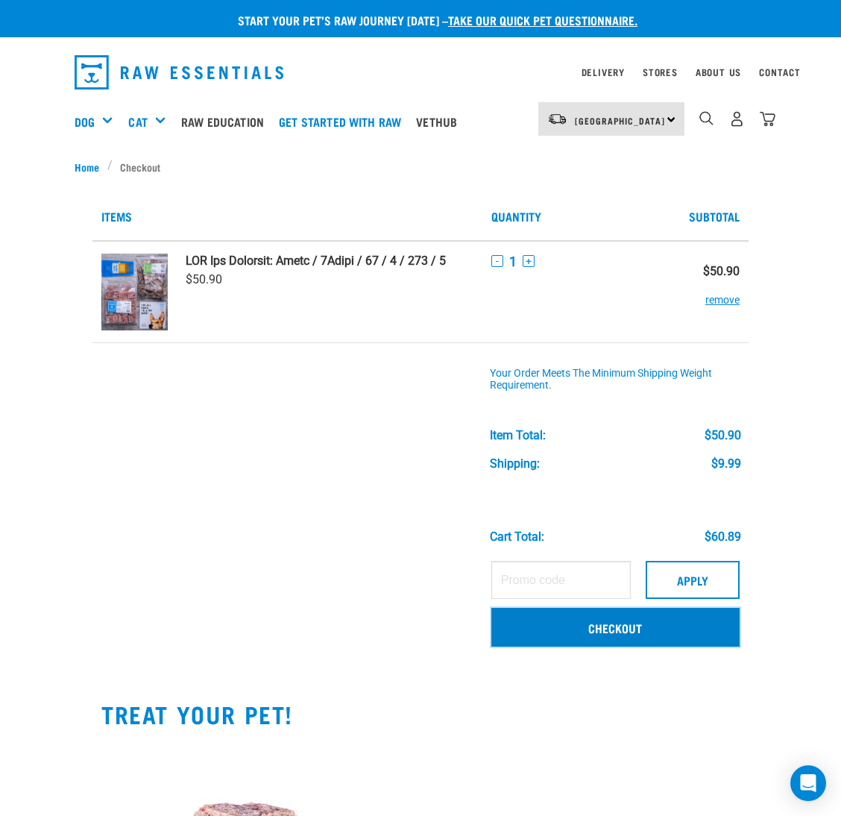
click at [612, 622] on link "Checkout" at bounding box center [616, 627] width 248 height 39
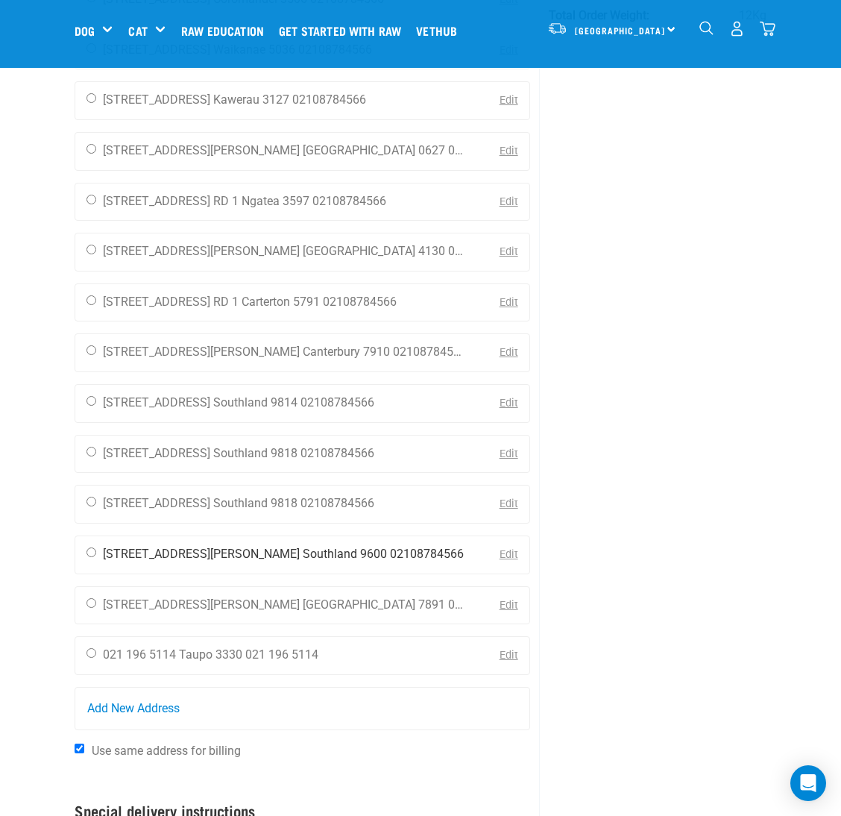
scroll to position [224, 0]
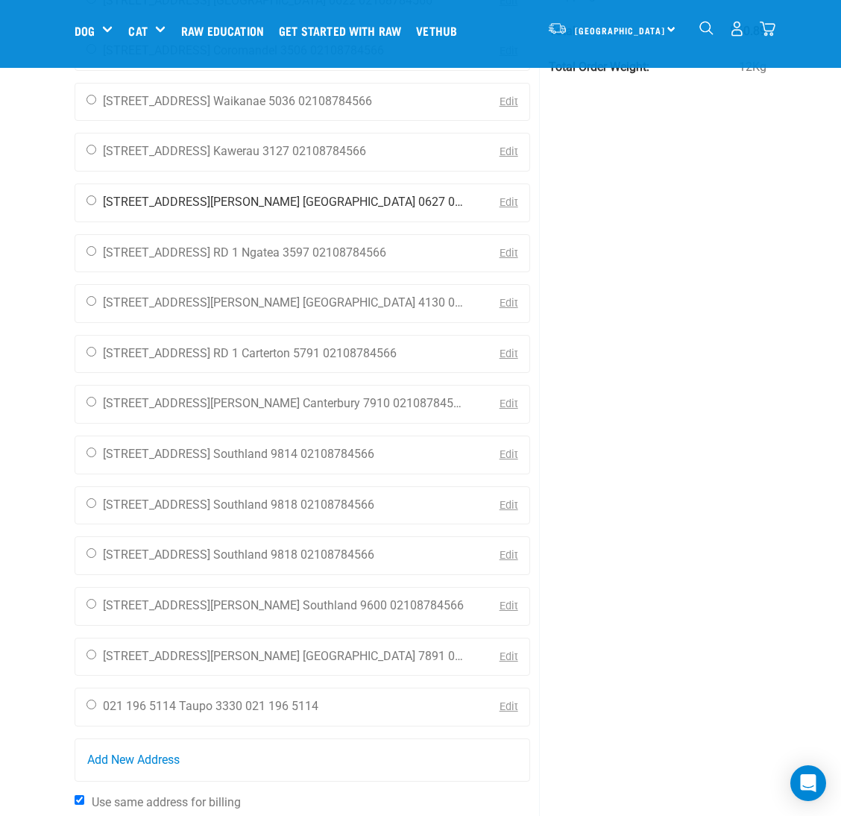
click at [88, 201] on input "radio" at bounding box center [92, 200] width 10 height 10
radio input "true"
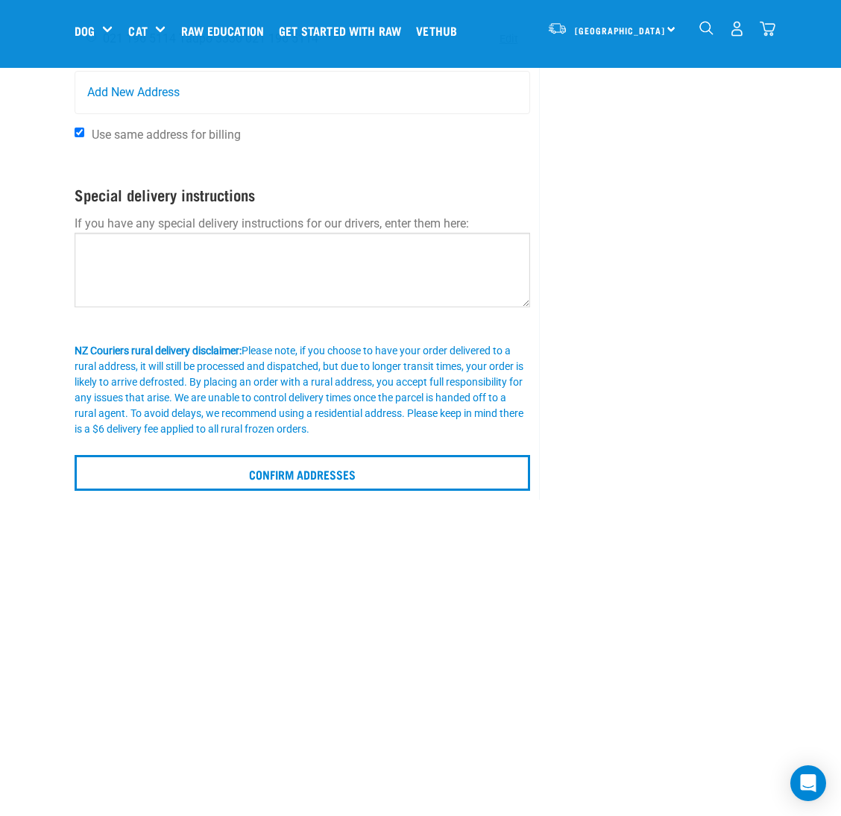
scroll to position [895, 0]
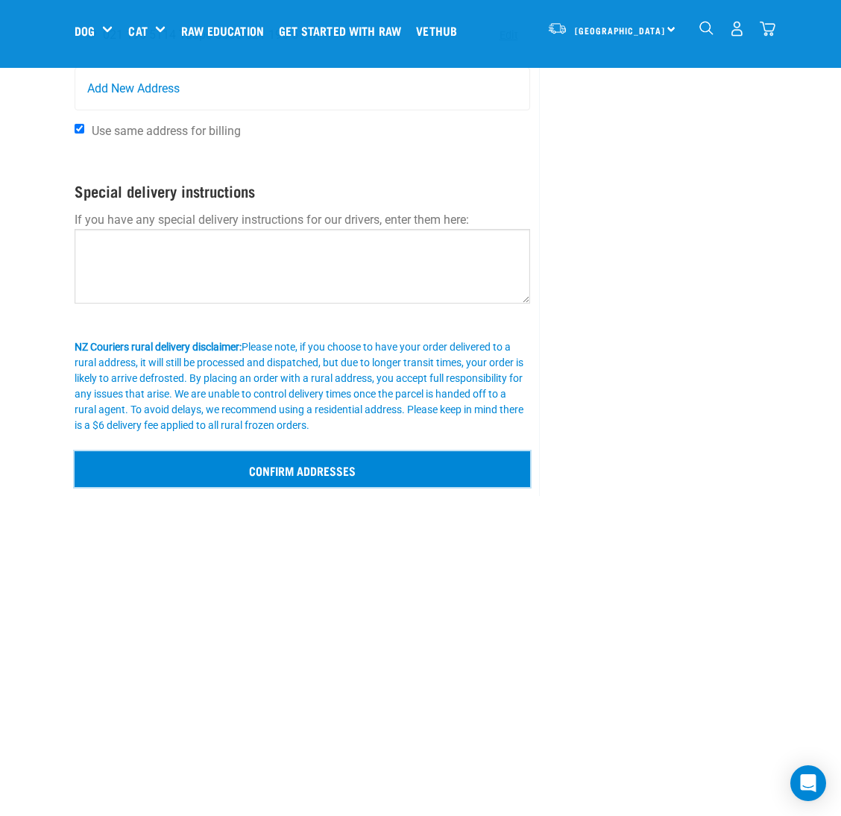
click at [350, 474] on input "Confirm addresses" at bounding box center [303, 469] width 456 height 36
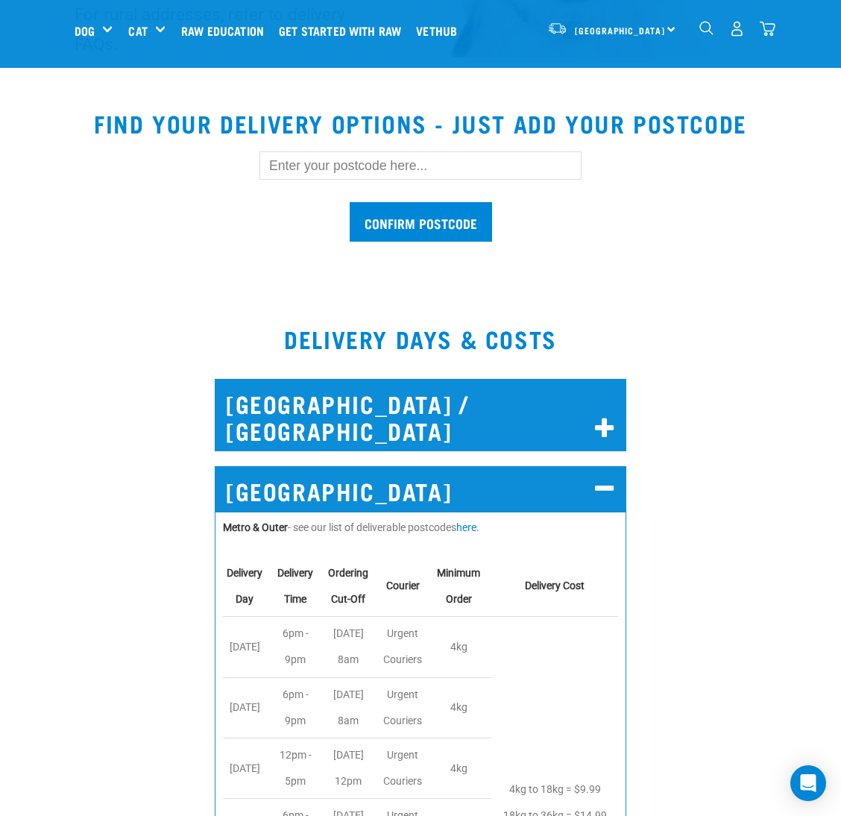
click at [424, 171] on input "text" at bounding box center [421, 165] width 322 height 28
type input "4330"
click at [396, 233] on input "Confirm postcode" at bounding box center [421, 222] width 142 height 40
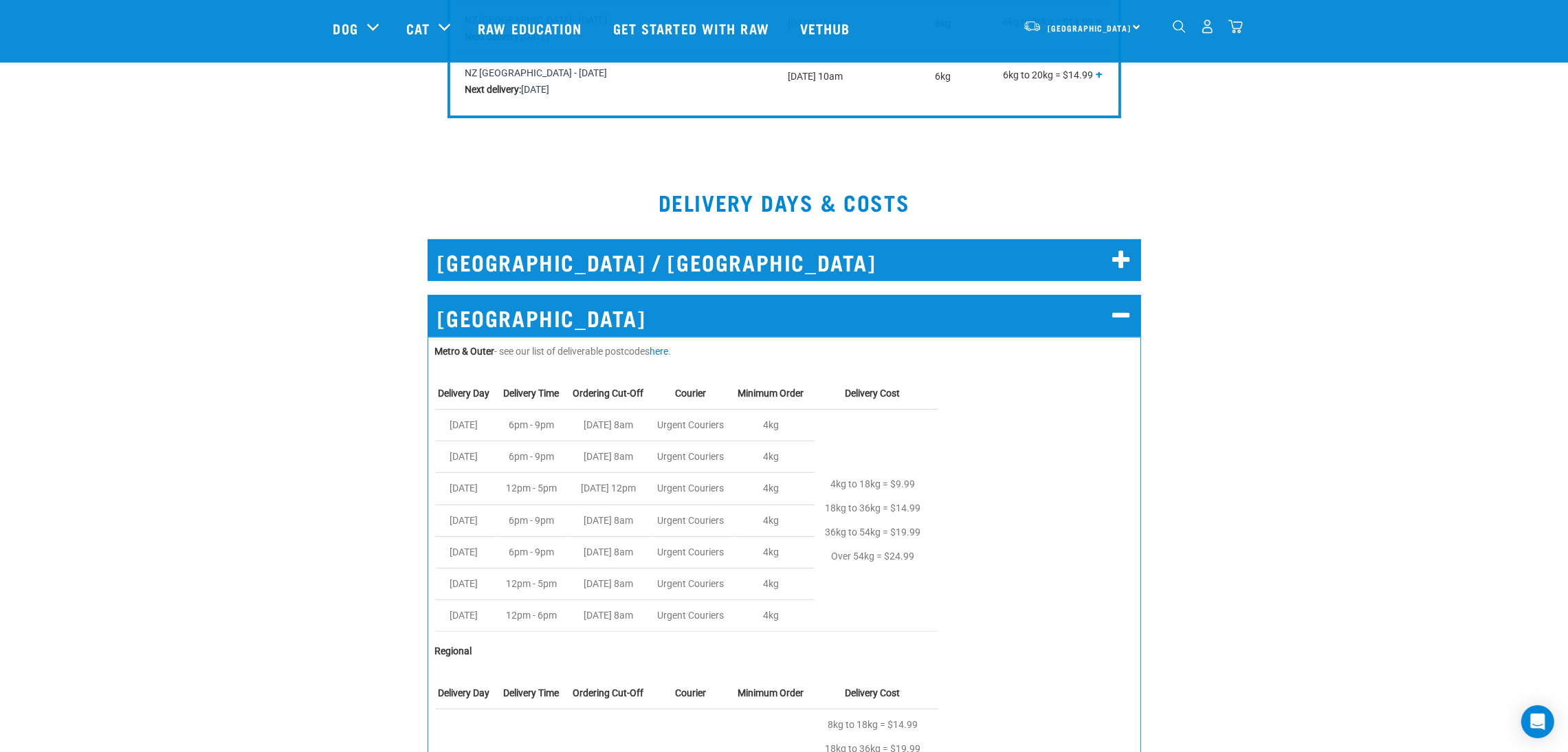
scroll to position [618, 0]
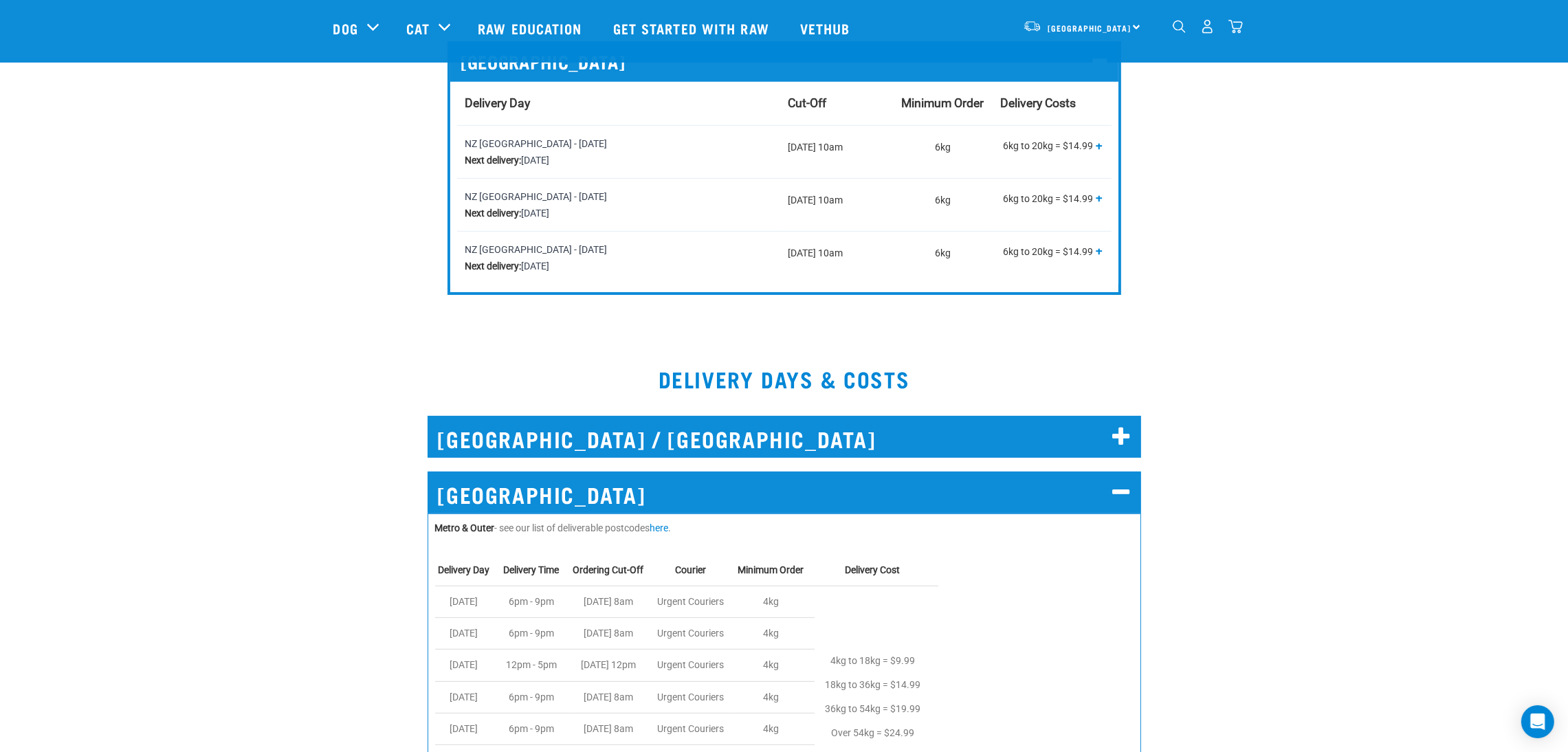
click at [770, 497] on h2 "[GEOGRAPHIC_DATA]" at bounding box center [784, 493] width 713 height 42
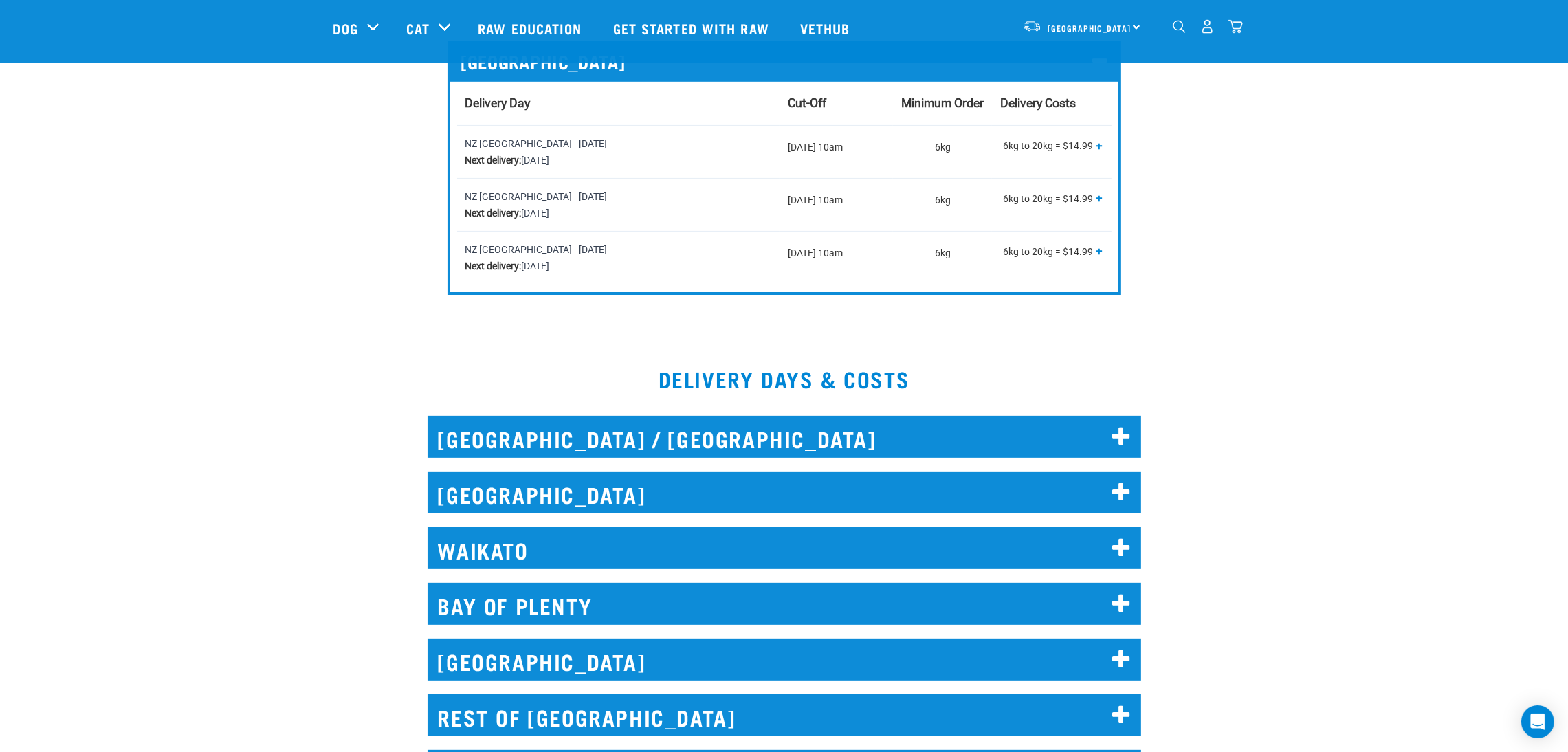
click at [758, 445] on h2 "[GEOGRAPHIC_DATA] / [GEOGRAPHIC_DATA]" at bounding box center [784, 437] width 713 height 42
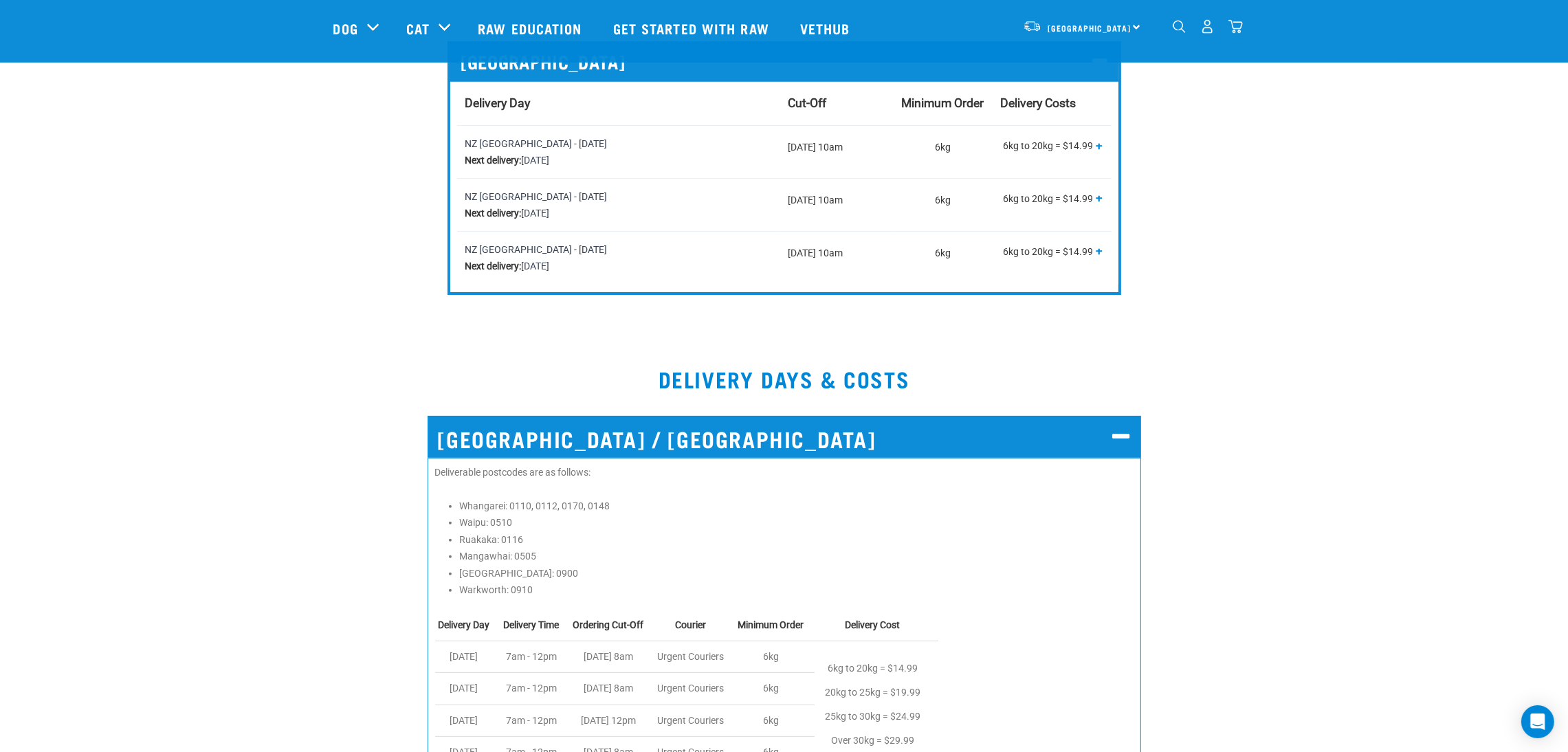
click at [716, 434] on h2 "[GEOGRAPHIC_DATA] / [GEOGRAPHIC_DATA]" at bounding box center [784, 437] width 713 height 42
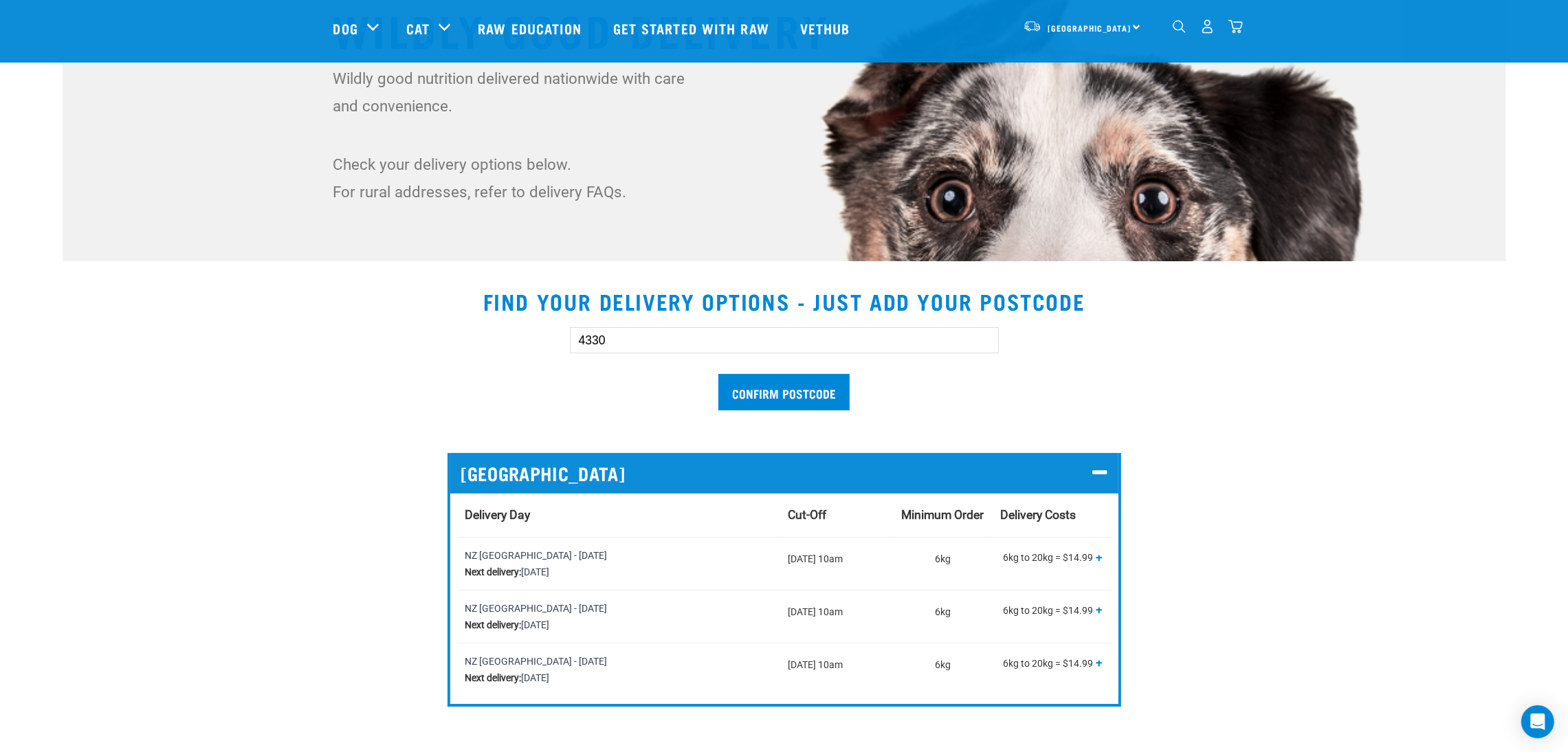
scroll to position [103, 0]
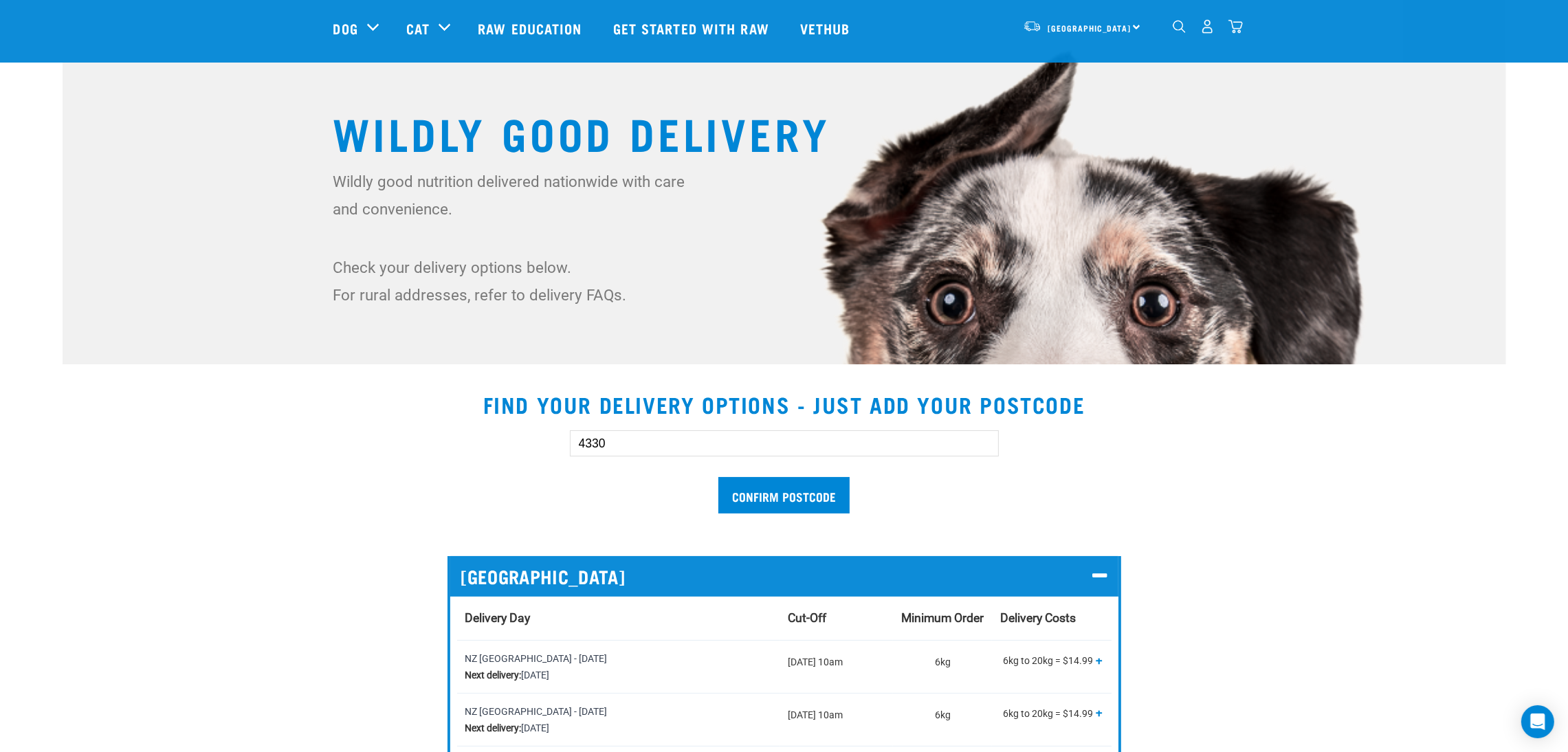
drag, startPoint x: 632, startPoint y: 455, endPoint x: 466, endPoint y: 465, distance: 166.3
click at [469, 470] on div "4330 Confirm postcode" at bounding box center [784, 464] width 946 height 113
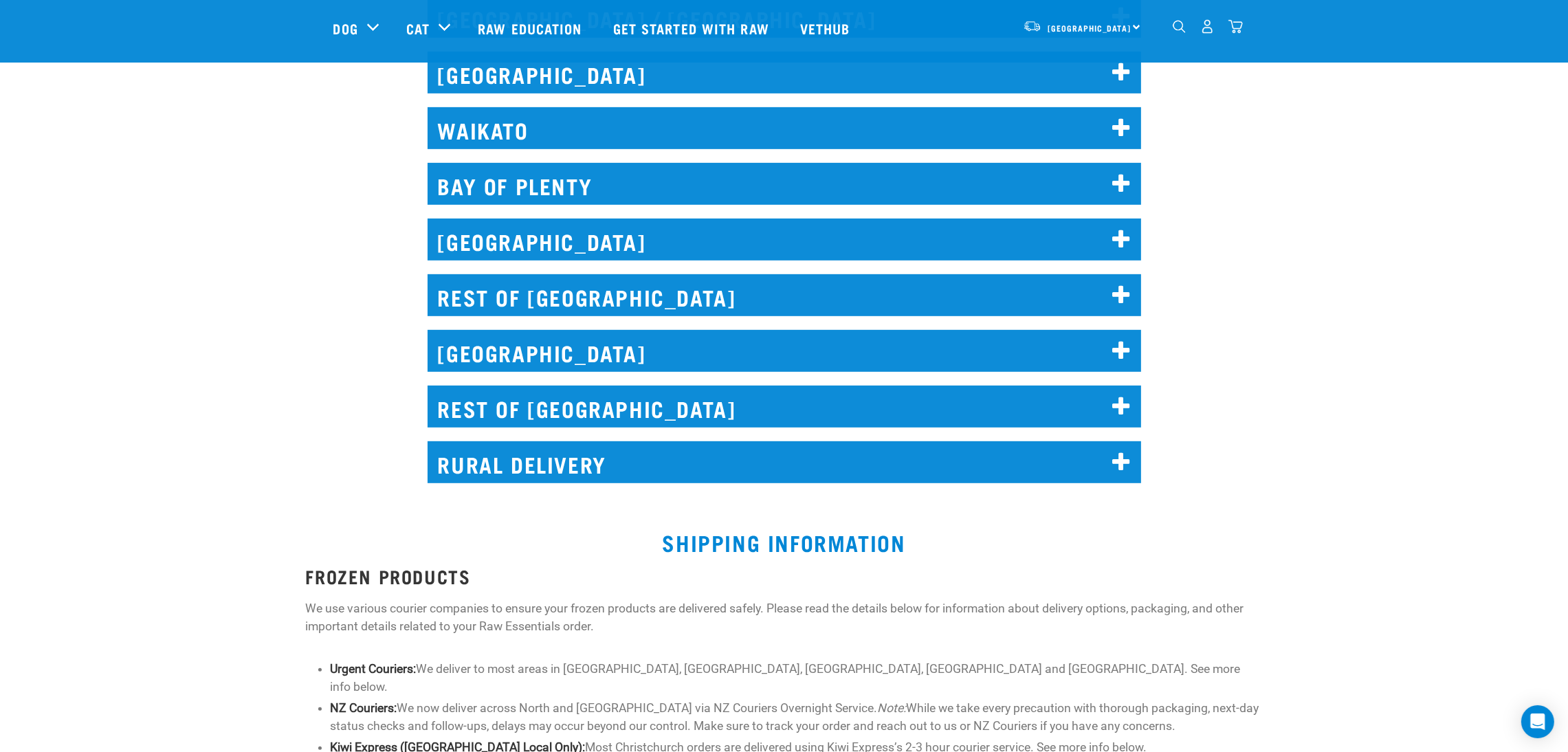
scroll to position [927, 0]
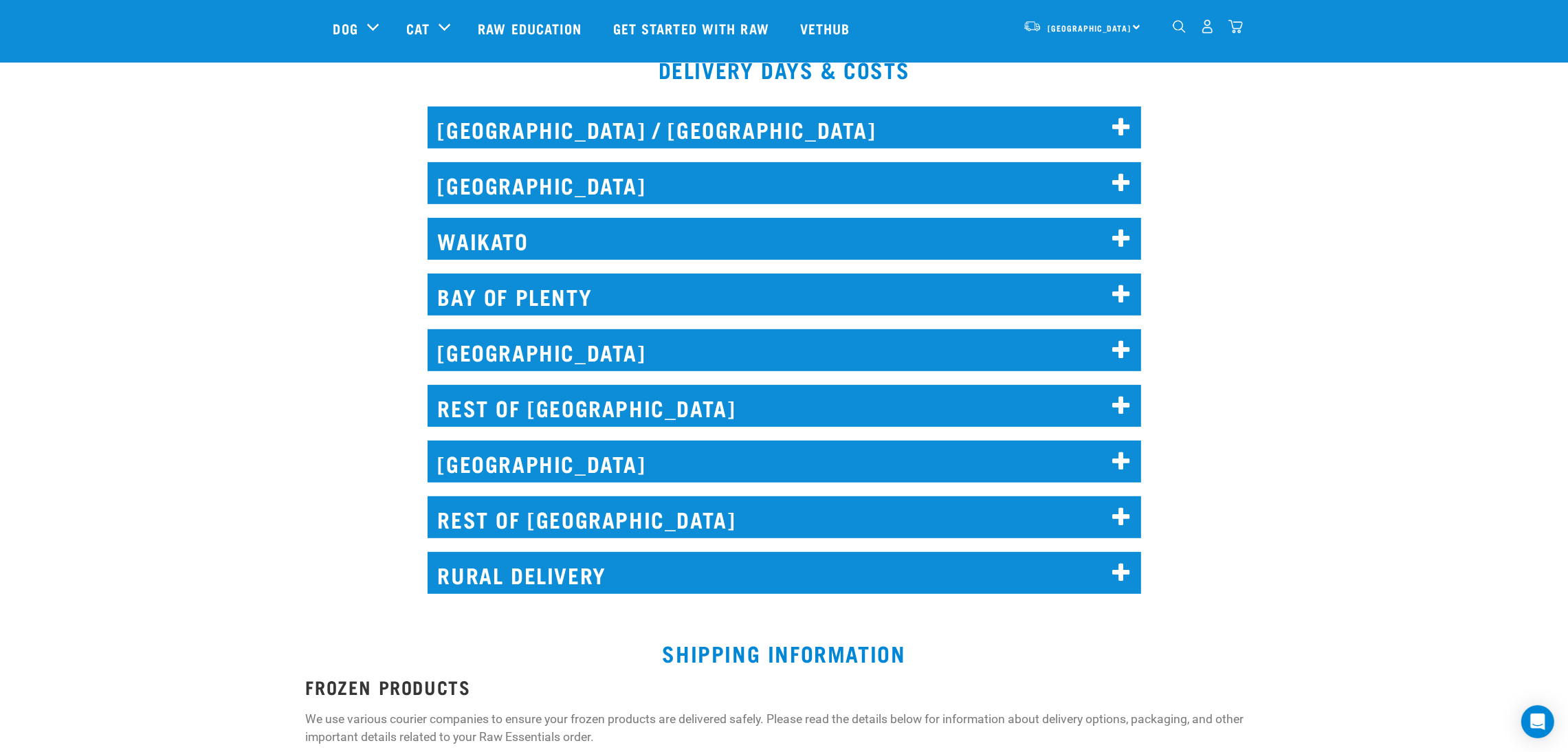
click at [551, 293] on h2 "BAY OF PLENTY" at bounding box center [784, 295] width 713 height 42
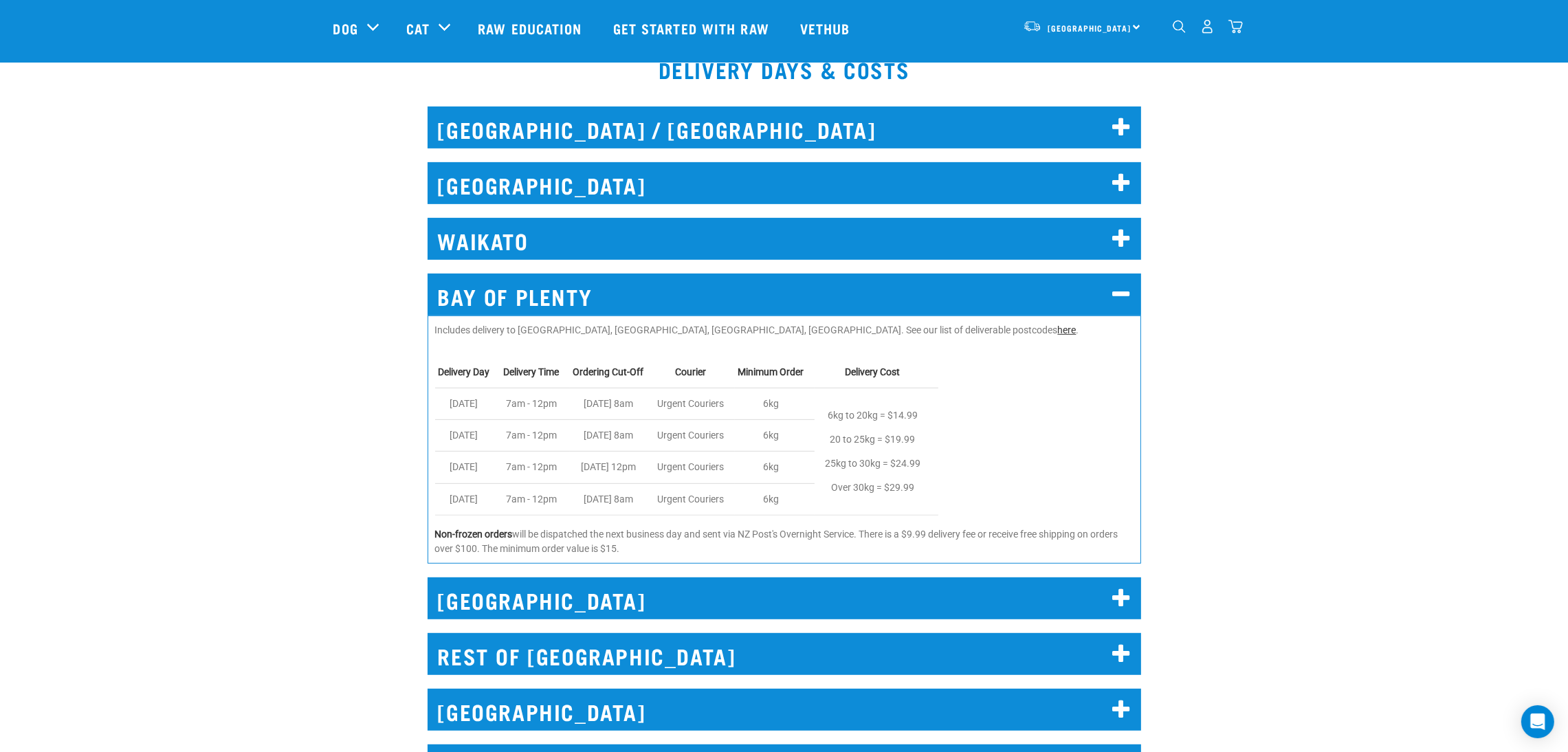
click at [775, 332] on link "here" at bounding box center [1067, 330] width 18 height 11
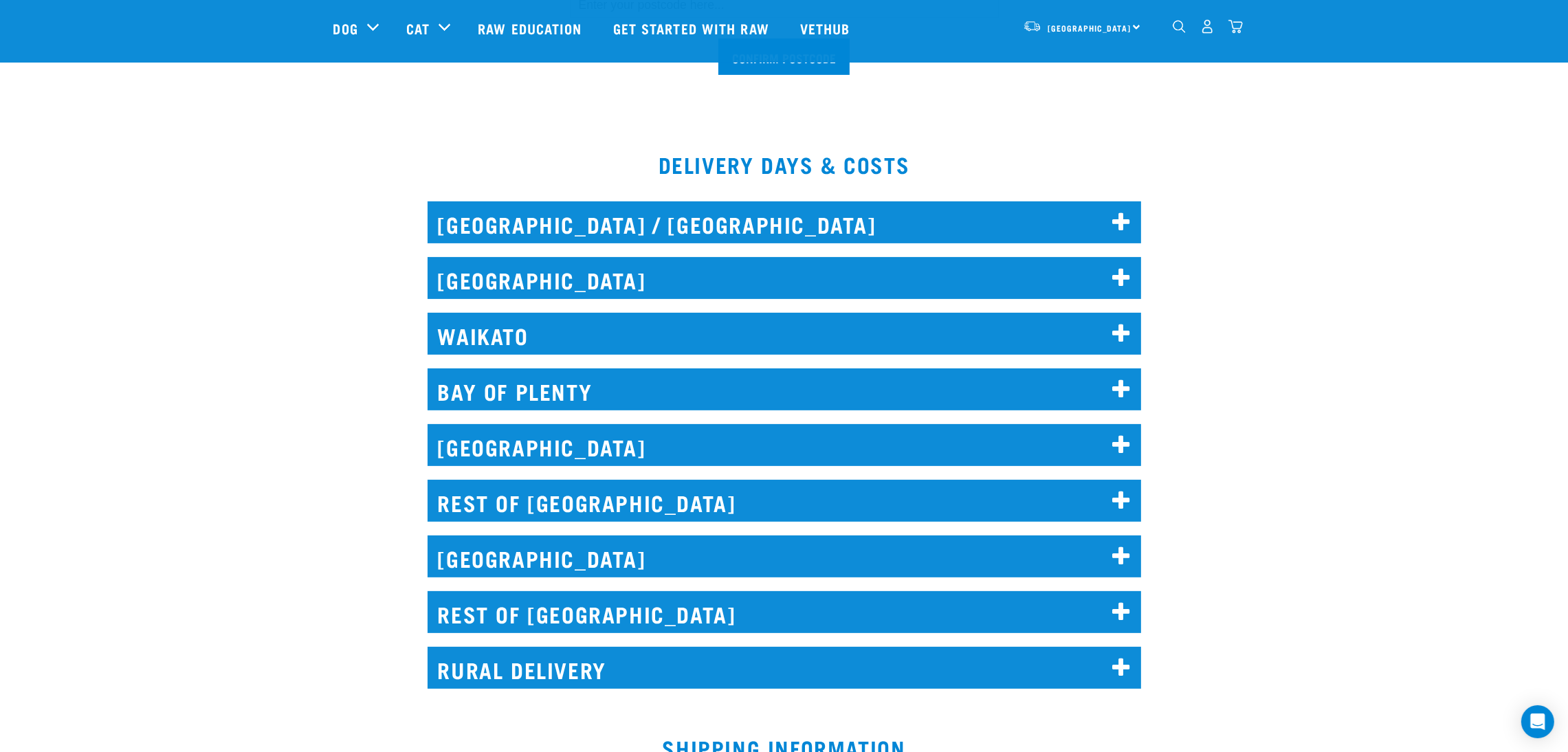
scroll to position [515, 0]
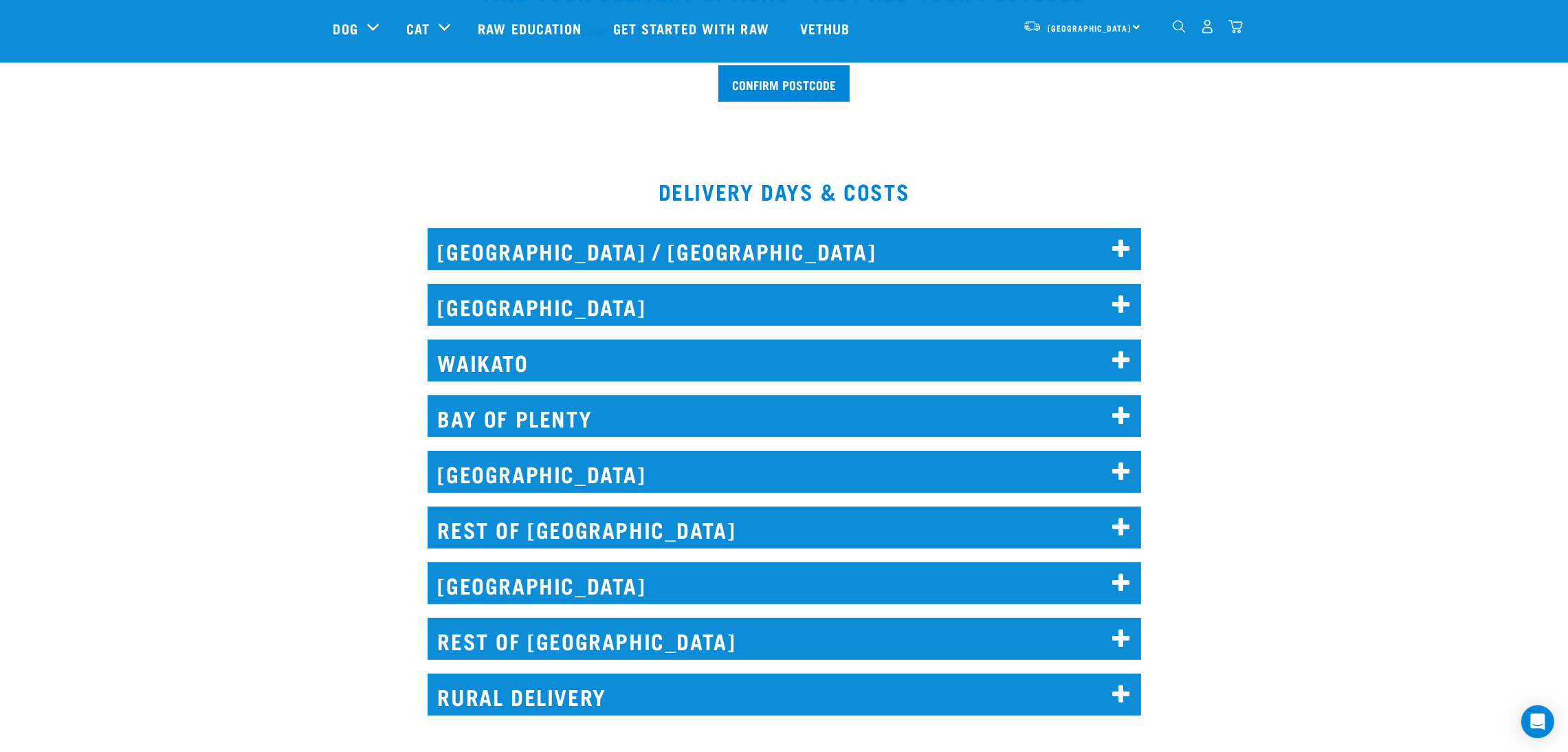
click at [749, 376] on h2 "WAIKATO" at bounding box center [784, 360] width 713 height 42
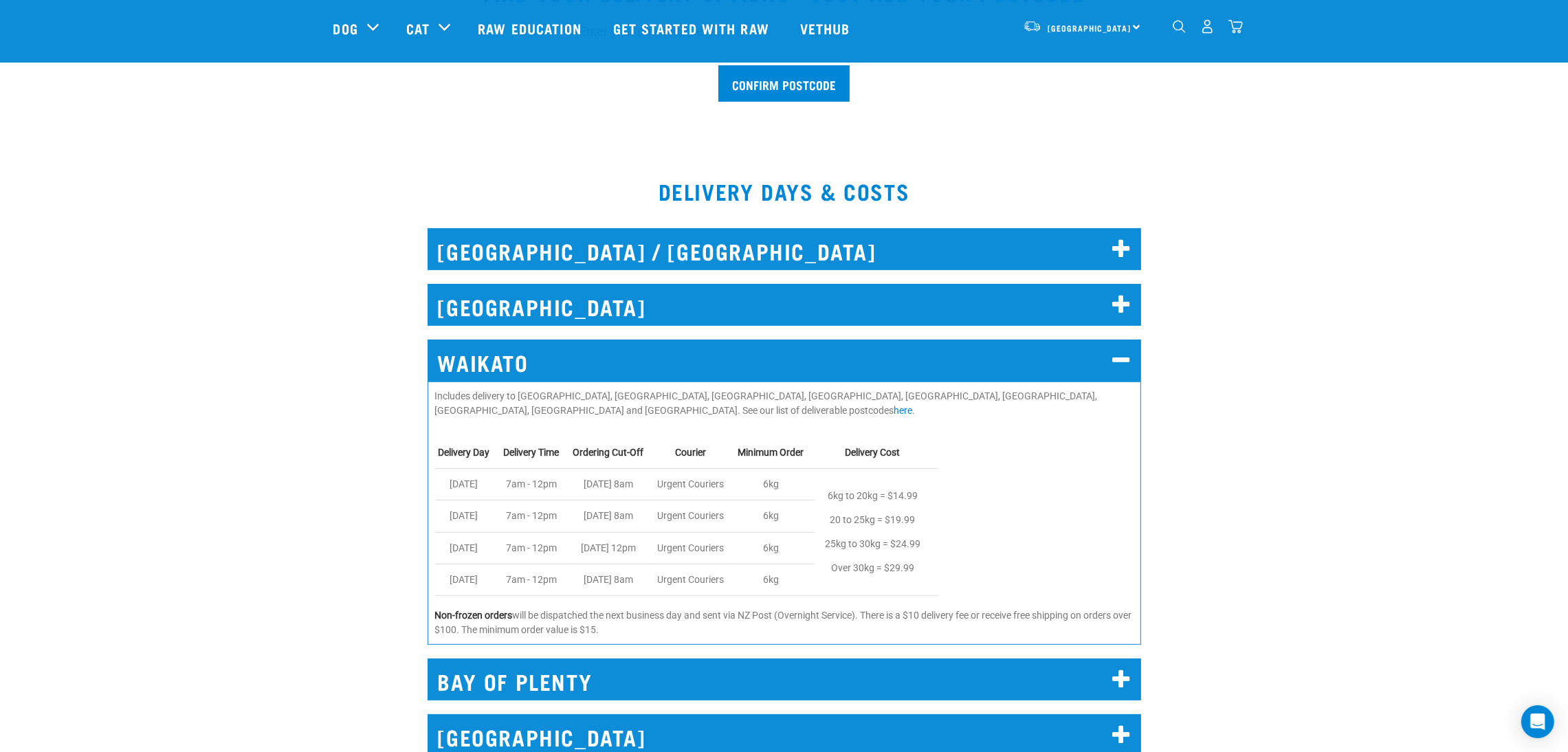
click at [606, 355] on h2 "WAIKATO" at bounding box center [784, 360] width 713 height 42
